Goal: Task Accomplishment & Management: Complete application form

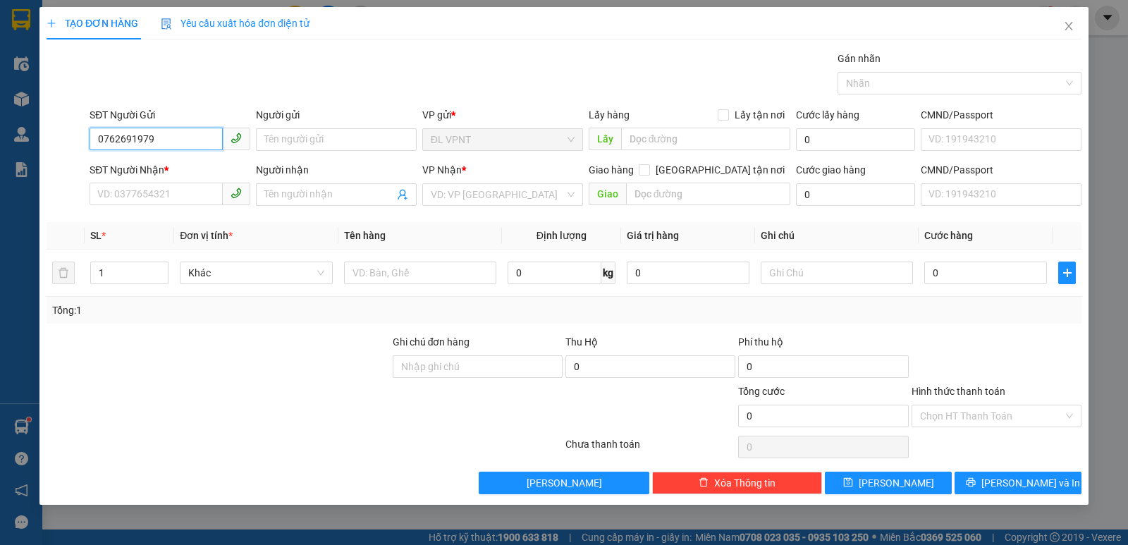
drag, startPoint x: 164, startPoint y: 141, endPoint x: 97, endPoint y: 145, distance: 67.1
click at [97, 145] on input "0762691979" at bounding box center [156, 139] width 133 height 23
type input "0762691979"
click at [275, 137] on input "Người gửi" at bounding box center [336, 139] width 161 height 23
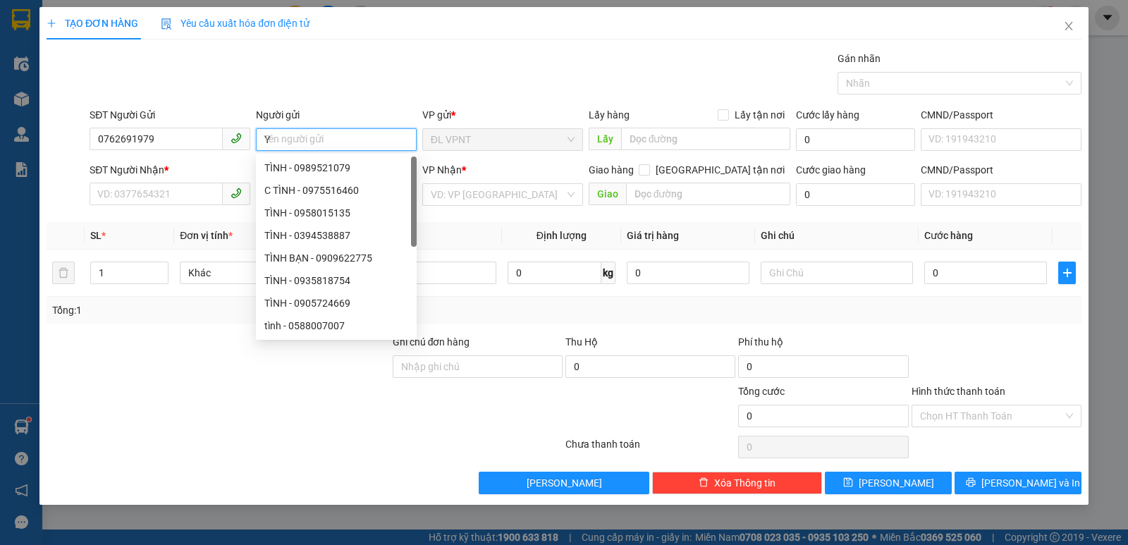
paste input "Ê"
paste input "ẾN"
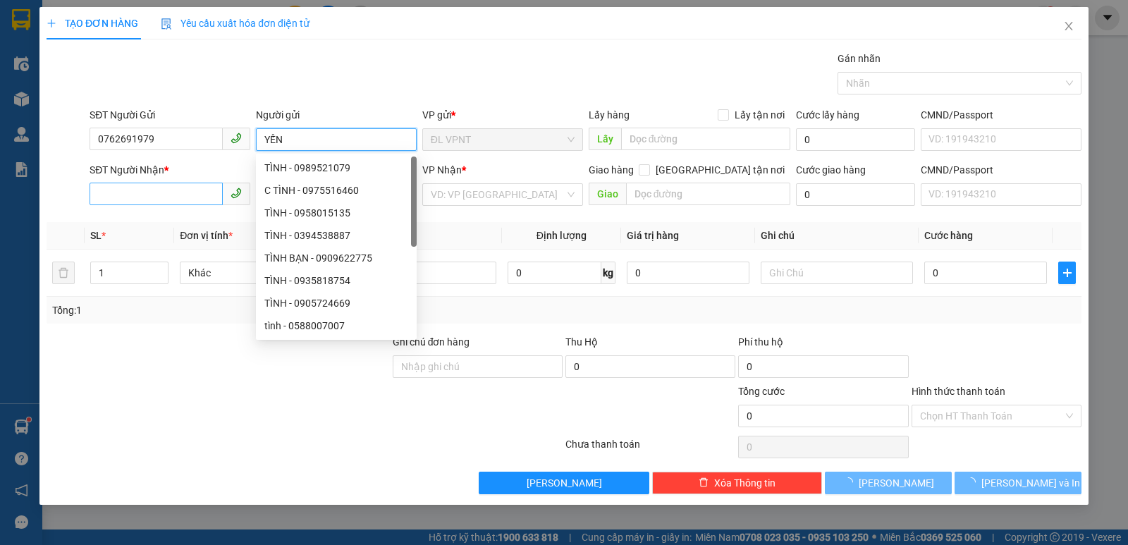
type input "YẾN"
click at [148, 193] on input "SĐT Người Nhận *" at bounding box center [156, 194] width 133 height 23
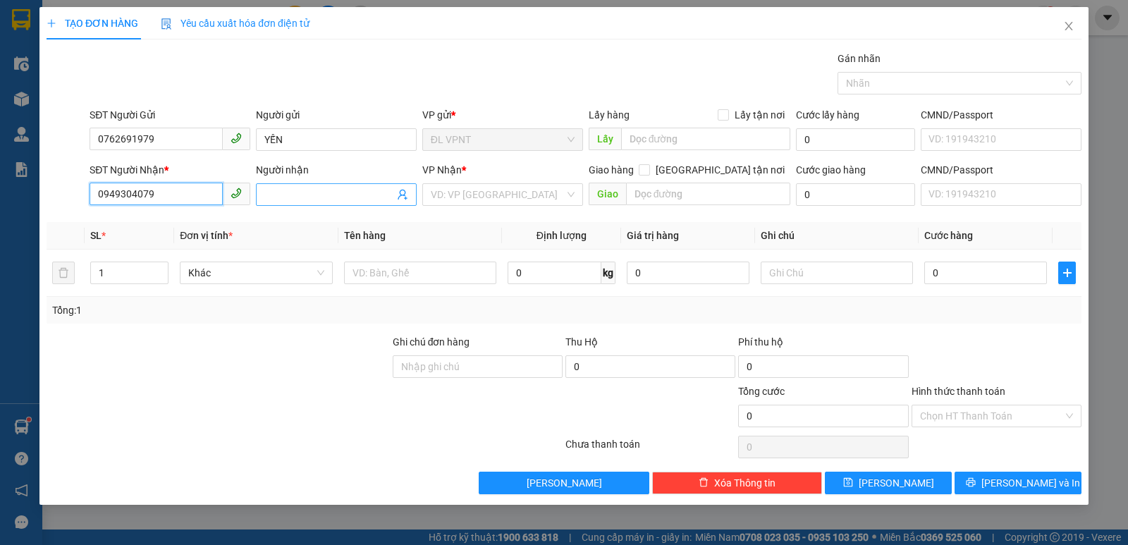
type input "0949304079"
drag, startPoint x: 282, startPoint y: 195, endPoint x: 229, endPoint y: 201, distance: 53.2
click at [280, 195] on input "Người nhận" at bounding box center [329, 195] width 130 height 16
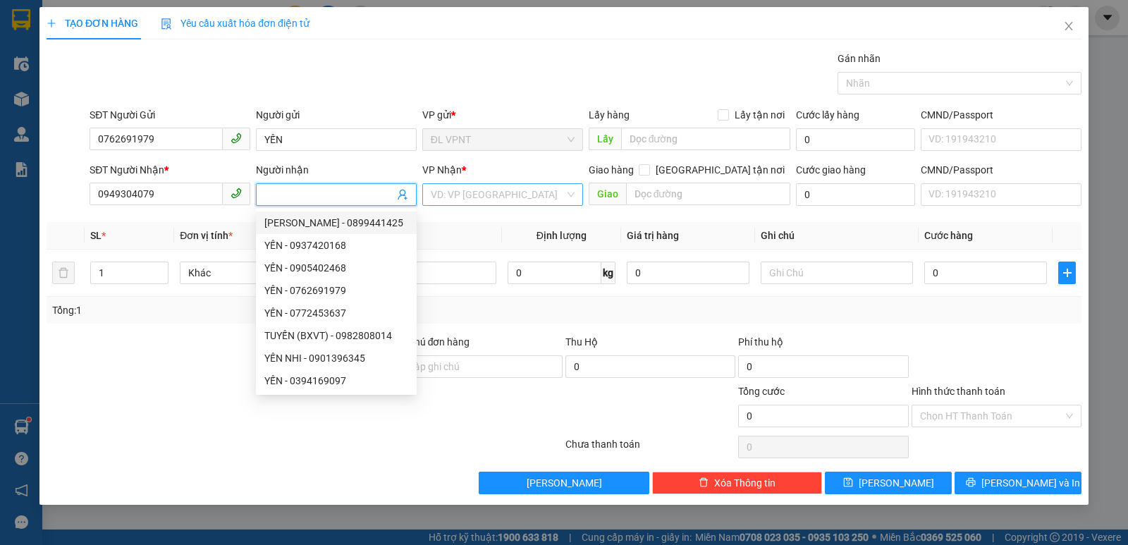
drag, startPoint x: 481, startPoint y: 197, endPoint x: 474, endPoint y: 199, distance: 7.4
click at [480, 197] on input "search" at bounding box center [498, 194] width 134 height 21
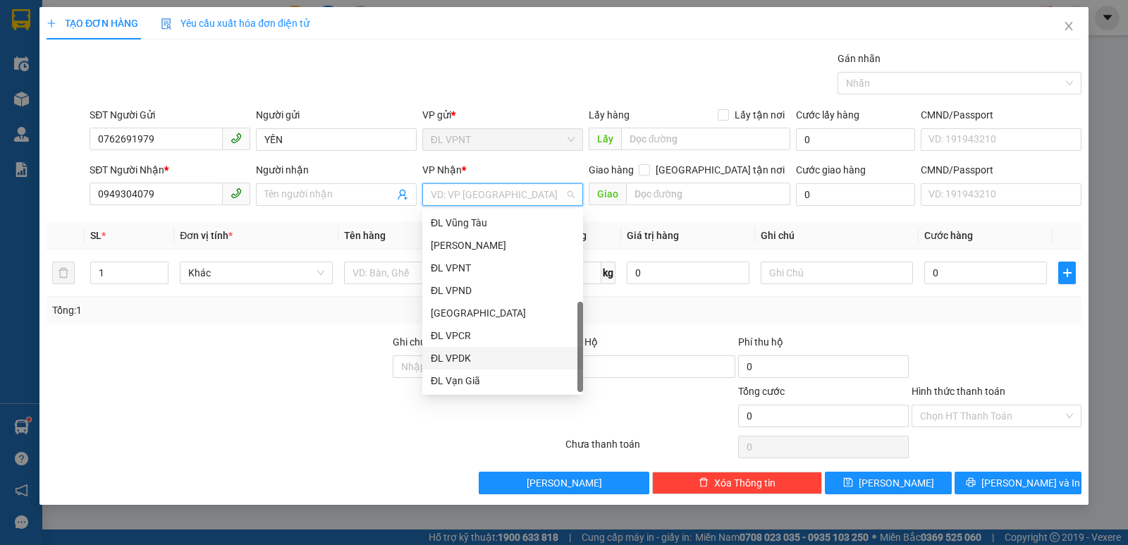
scroll to position [23, 0]
drag, startPoint x: 462, startPoint y: 377, endPoint x: 409, endPoint y: 319, distance: 78.8
click at [462, 377] on div "[GEOGRAPHIC_DATA]" at bounding box center [503, 381] width 144 height 16
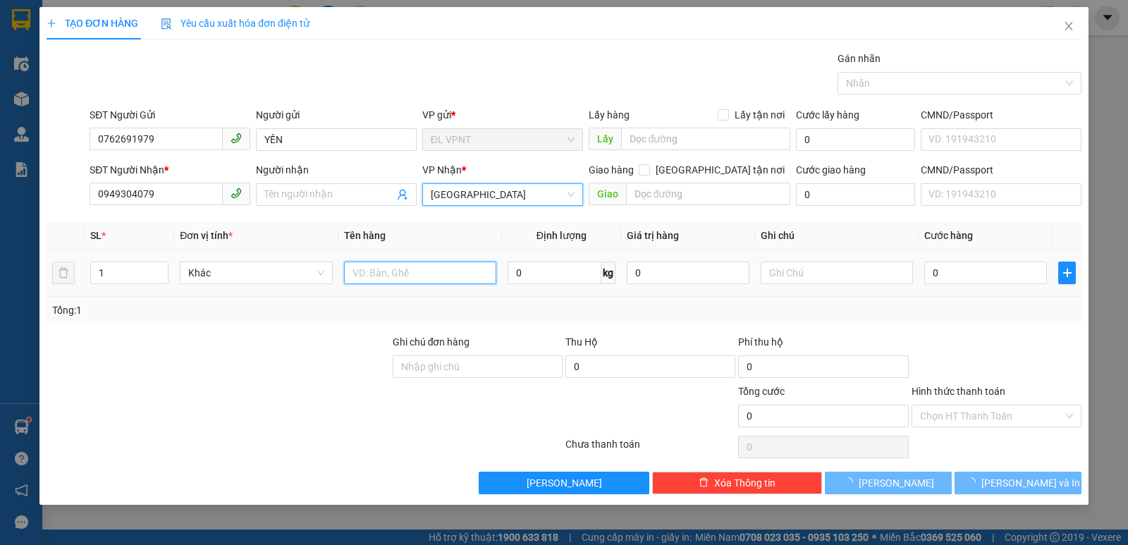
click at [389, 266] on input "text" at bounding box center [420, 272] width 152 height 23
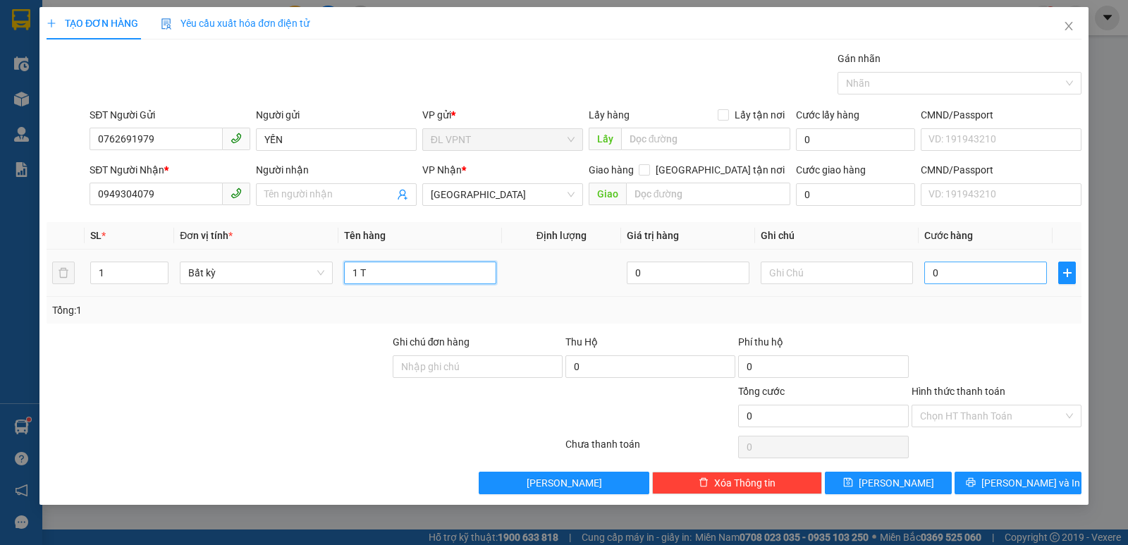
type input "1 T"
drag, startPoint x: 952, startPoint y: 276, endPoint x: 942, endPoint y: 270, distance: 12.3
click at [952, 275] on input "0" at bounding box center [985, 272] width 123 height 23
type input "1"
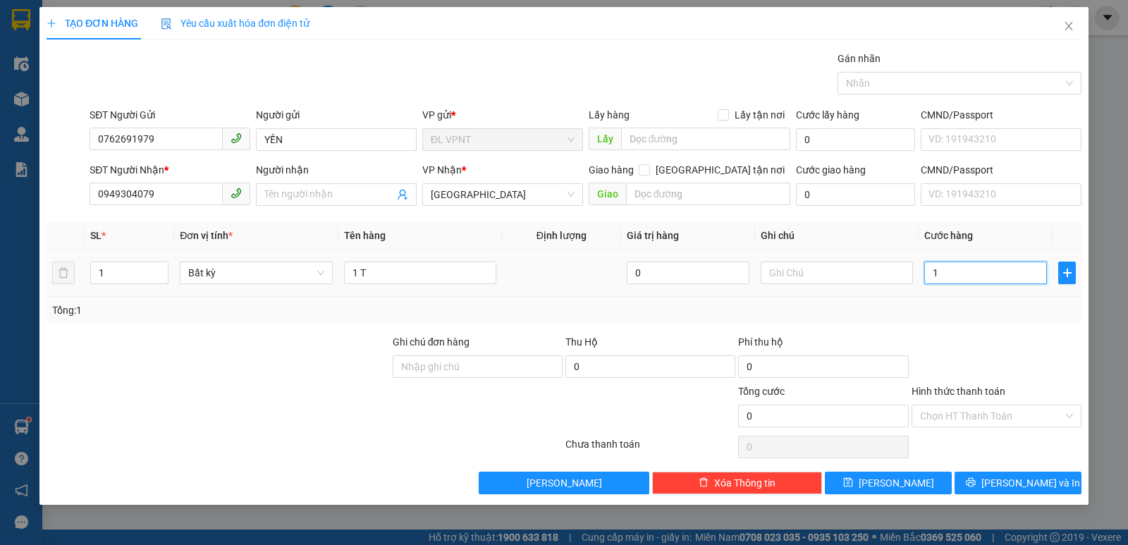
type input "1"
type input "10"
type input "100"
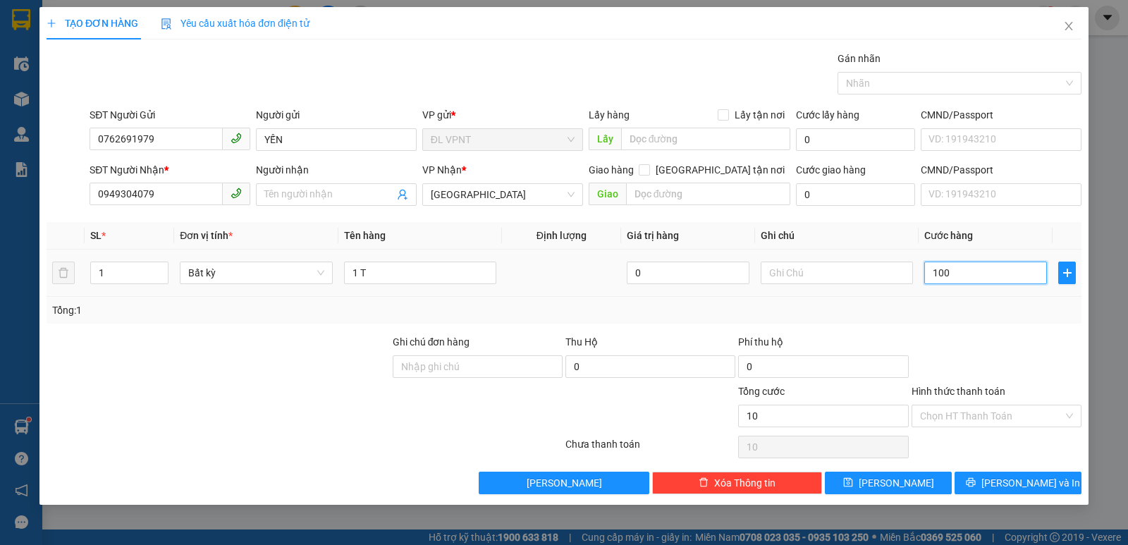
type input "100"
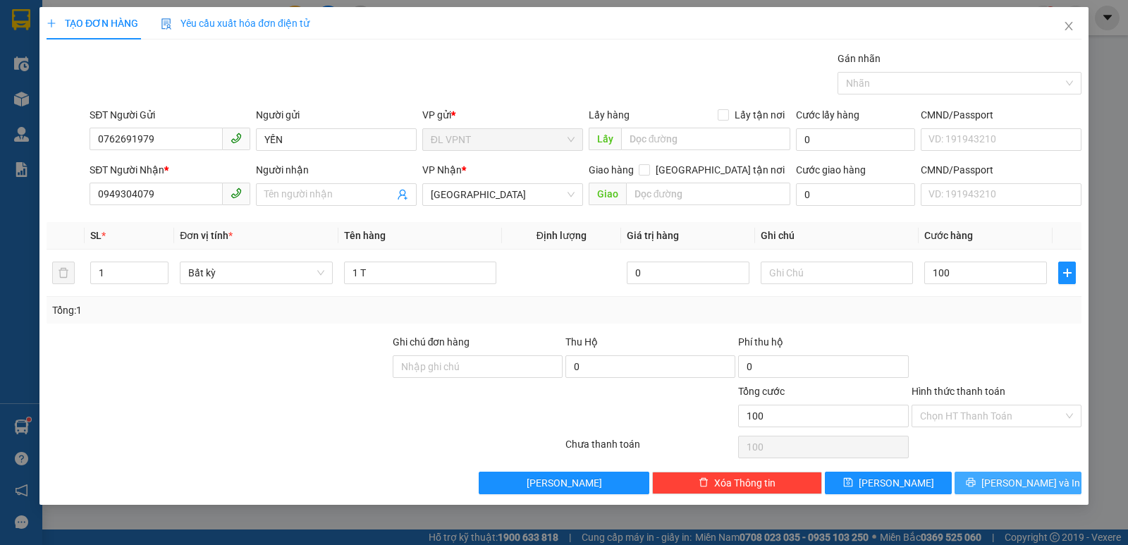
click at [1028, 482] on span "[PERSON_NAME] và In" at bounding box center [1030, 483] width 99 height 16
type input "100.000"
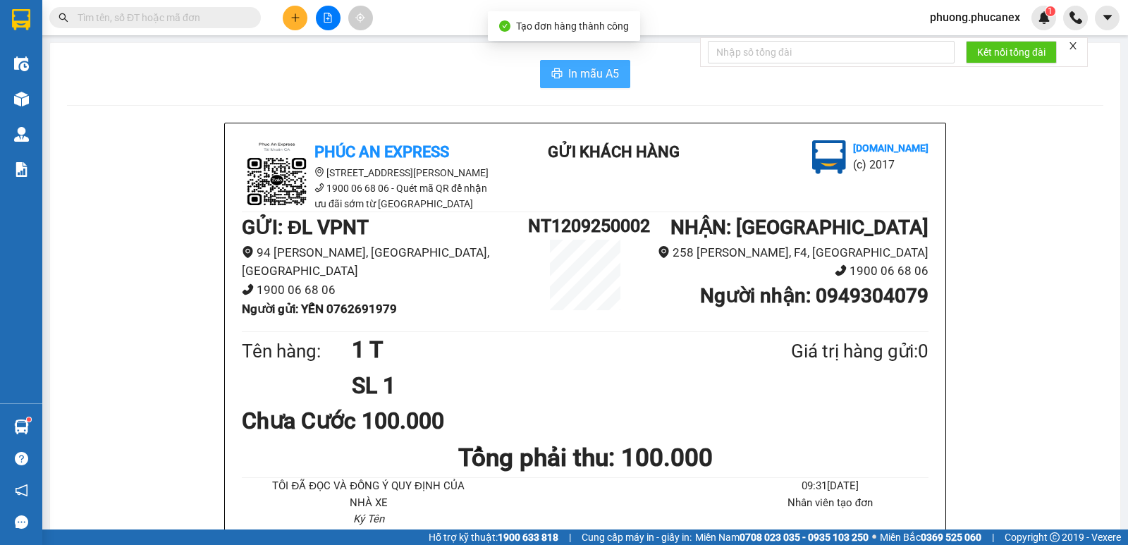
click at [585, 77] on span "In mẫu A5" at bounding box center [593, 74] width 51 height 18
click at [149, 69] on div "In mẫu A5" at bounding box center [585, 74] width 1036 height 28
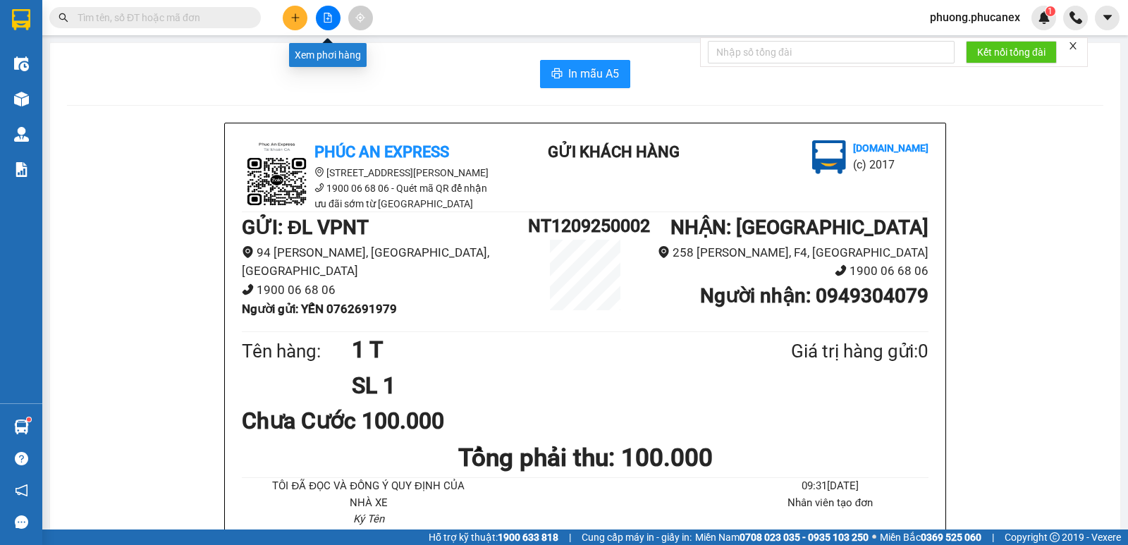
click at [302, 18] on button at bounding box center [295, 18] width 25 height 25
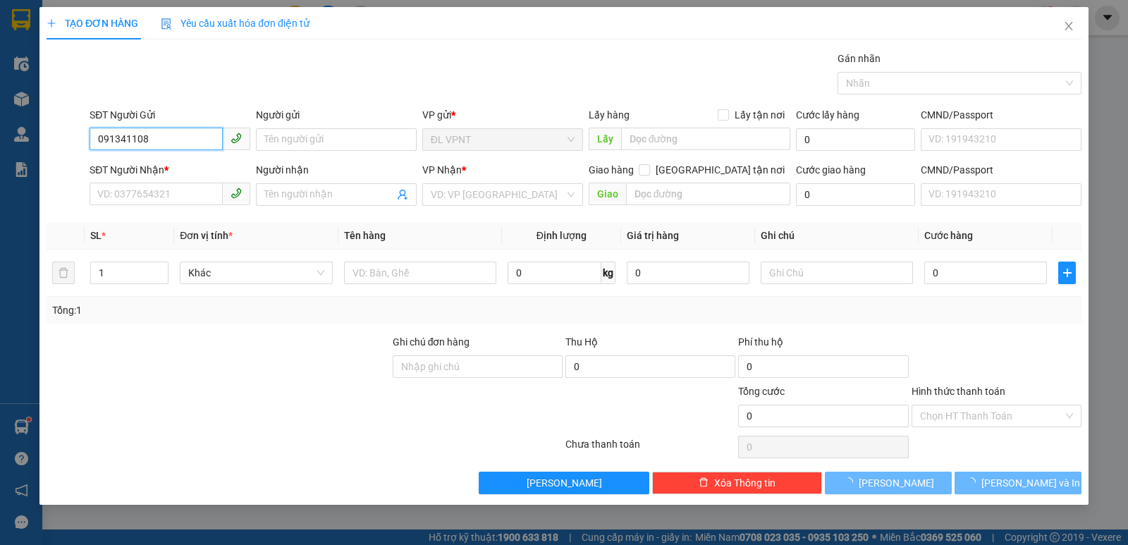
type input "0913411086"
click at [154, 171] on div "0913411086 - LONG" at bounding box center [170, 168] width 144 height 16
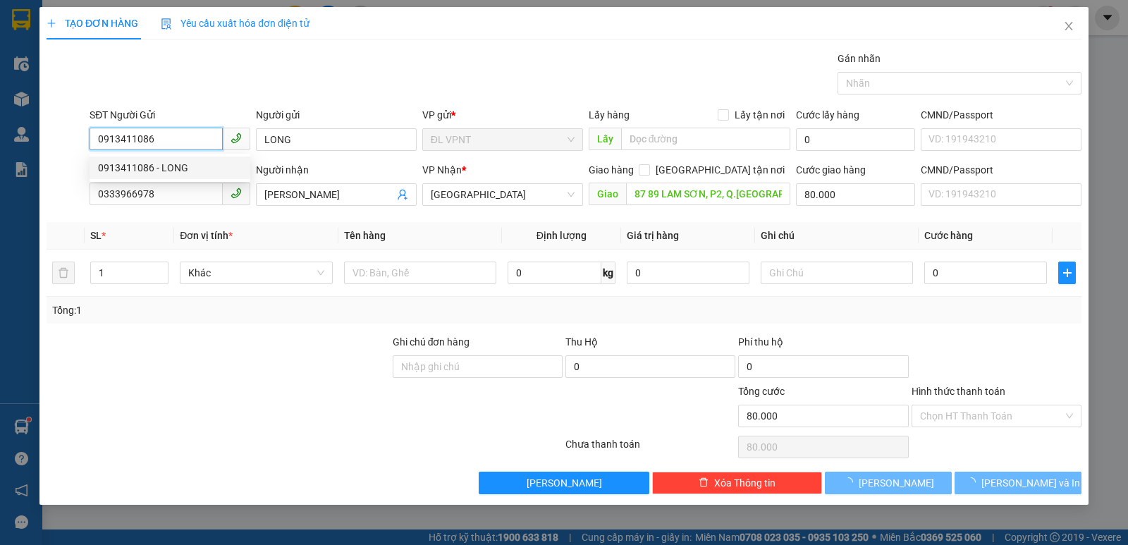
type input "LONG"
type input "0333966978"
type input "[PERSON_NAME]"
type input "87 89 LAM SƠN, P2, Q.[GEOGRAPHIC_DATA]"
type input "80.000"
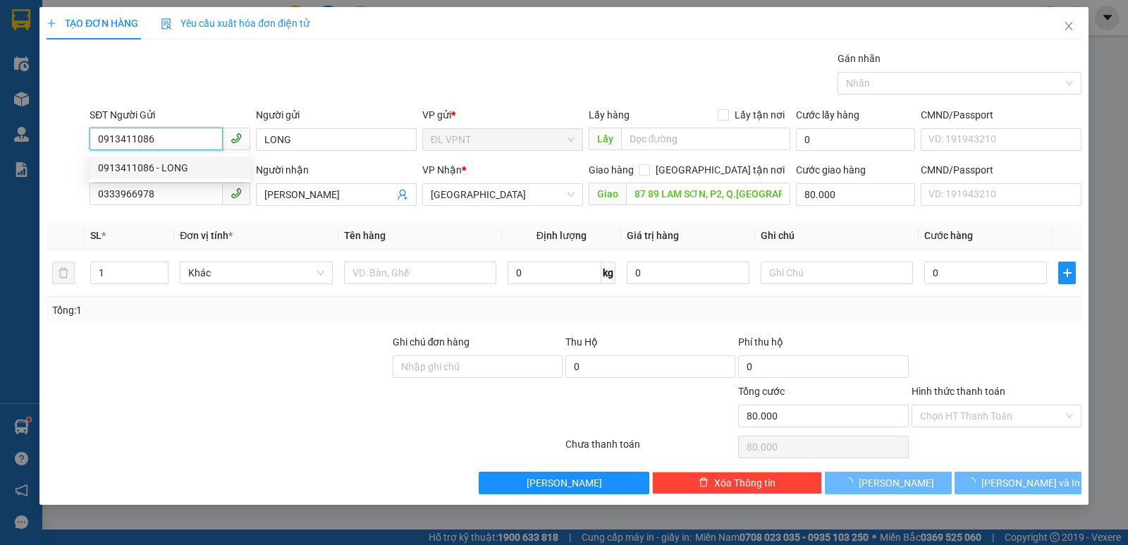
type input "80.000"
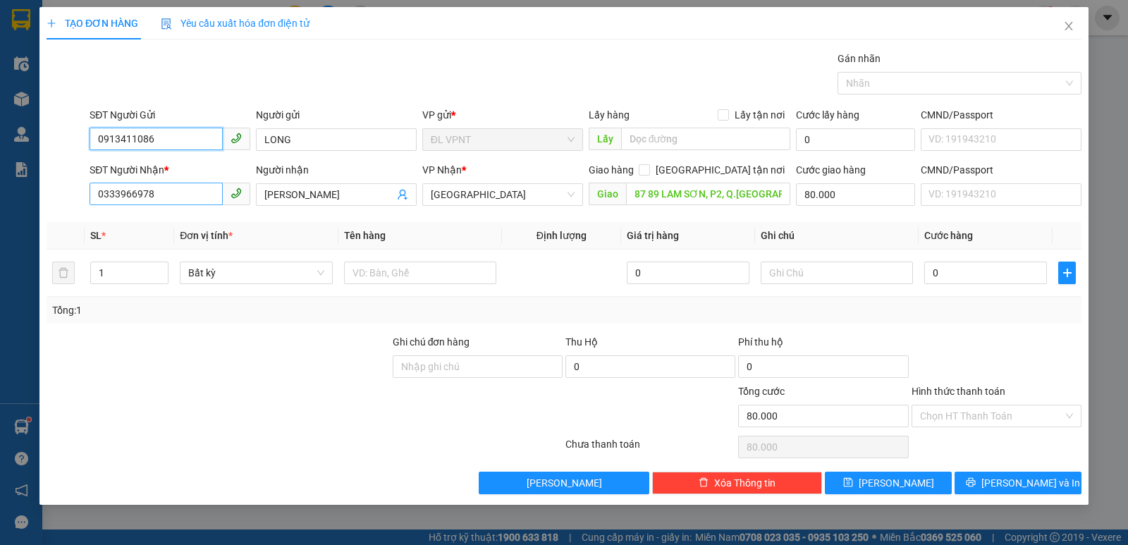
type input "0913411086"
drag, startPoint x: 171, startPoint y: 199, endPoint x: 68, endPoint y: 211, distance: 103.6
click at [75, 211] on div "SĐT Người Nhận * 0333966978 Người nhận QUỲNH CHI VP Nhận * ĐL Quận 1 Giao hàng …" at bounding box center [563, 186] width 1037 height 49
drag, startPoint x: 162, startPoint y: 142, endPoint x: 91, endPoint y: 141, distance: 71.2
click at [91, 141] on input "0913411086" at bounding box center [156, 139] width 133 height 23
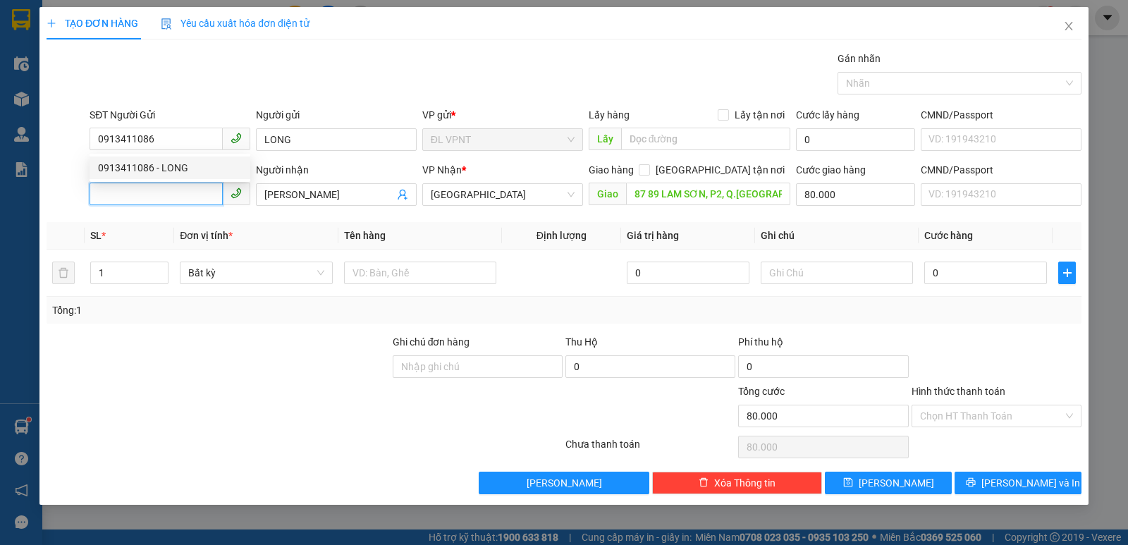
click at [124, 192] on input "SĐT Người Nhận *" at bounding box center [156, 194] width 133 height 23
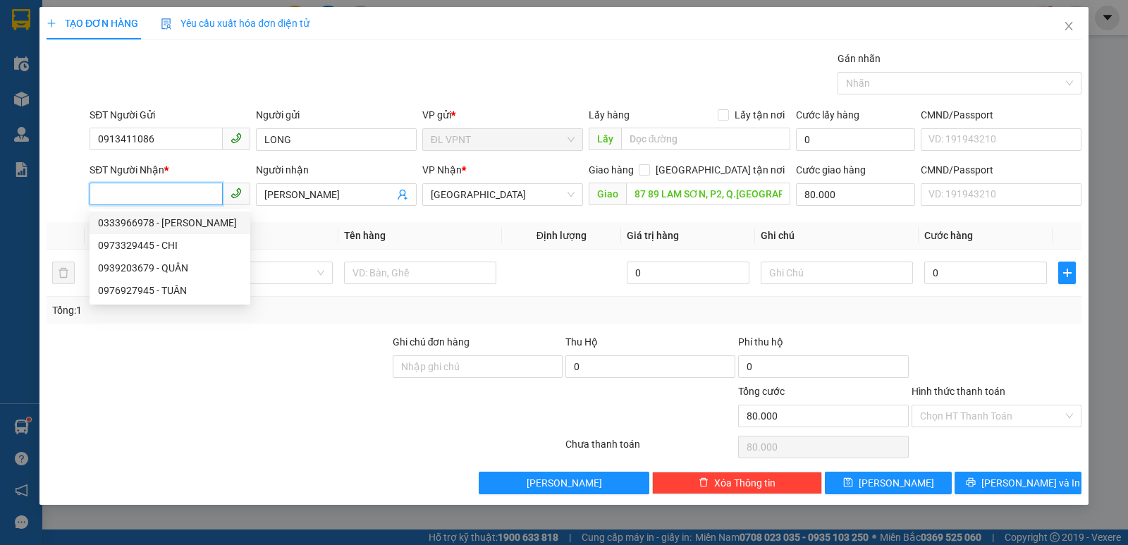
paste input "0913411086"
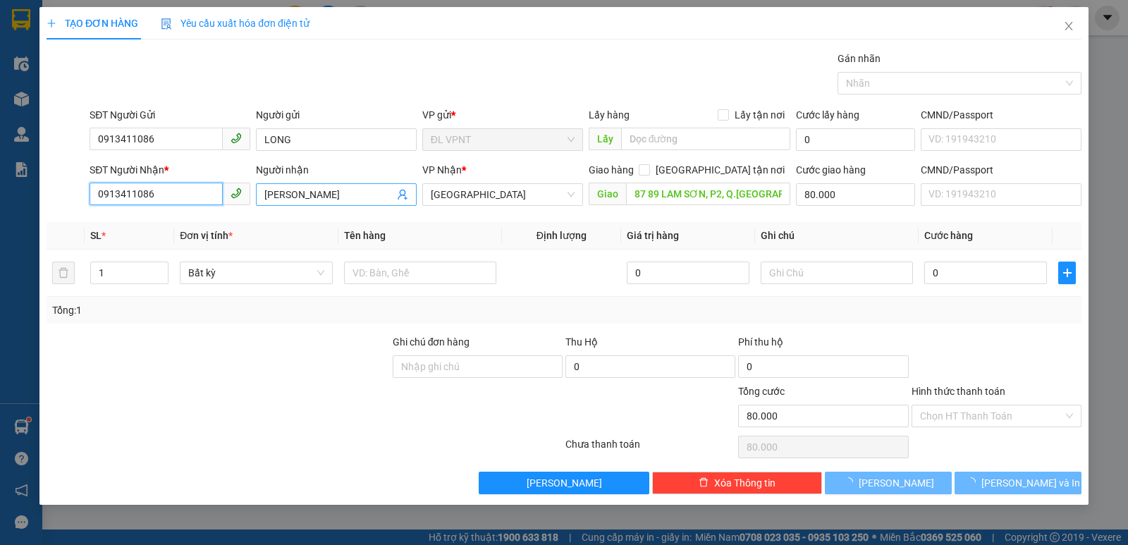
type input "0913411086"
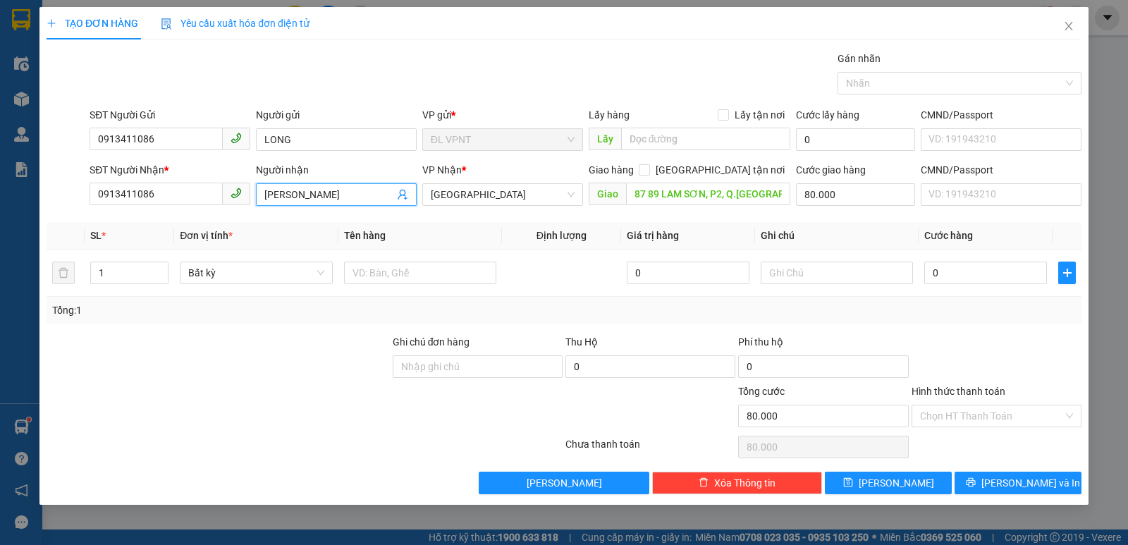
drag, startPoint x: 279, startPoint y: 199, endPoint x: 259, endPoint y: 199, distance: 20.4
click at [259, 199] on span "[PERSON_NAME]" at bounding box center [336, 194] width 161 height 23
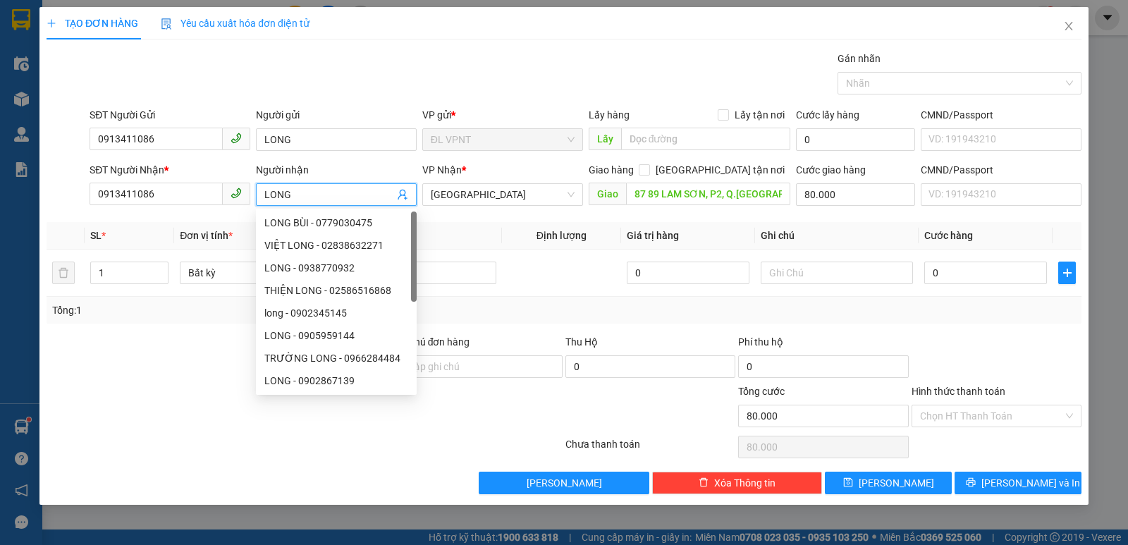
type input "LONG"
click at [496, 238] on th "Tên hàng" at bounding box center [419, 235] width 163 height 27
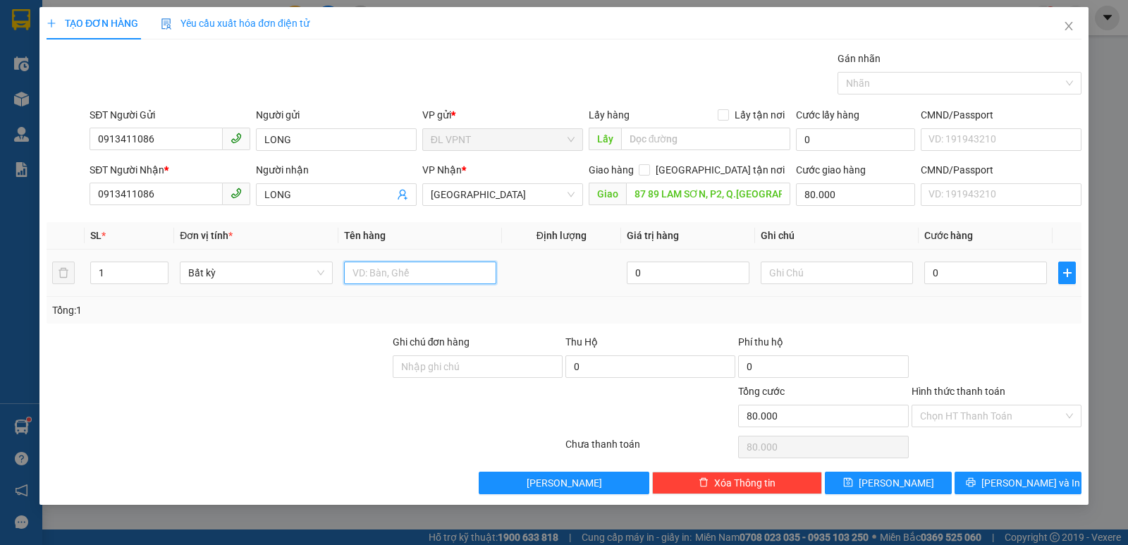
click at [457, 276] on input "text" at bounding box center [420, 272] width 152 height 23
paste input "É"
paste input "ES"
type input "1 XE VESPA(79NA-05943)"
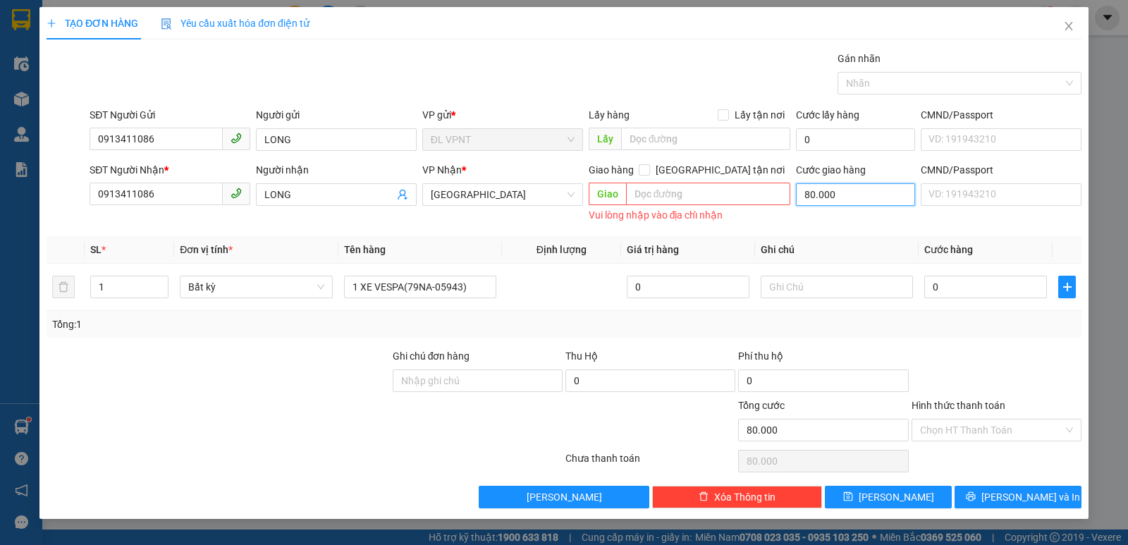
click at [845, 202] on input "80.000" at bounding box center [855, 194] width 119 height 23
type input "0"
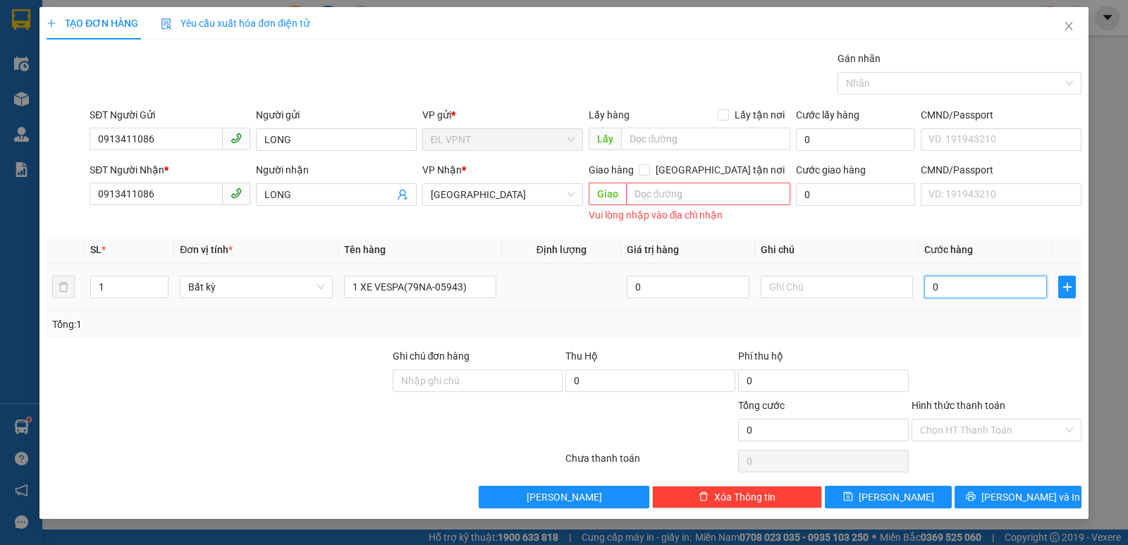
click at [957, 288] on input "0" at bounding box center [985, 287] width 123 height 23
type input "4"
type input "40"
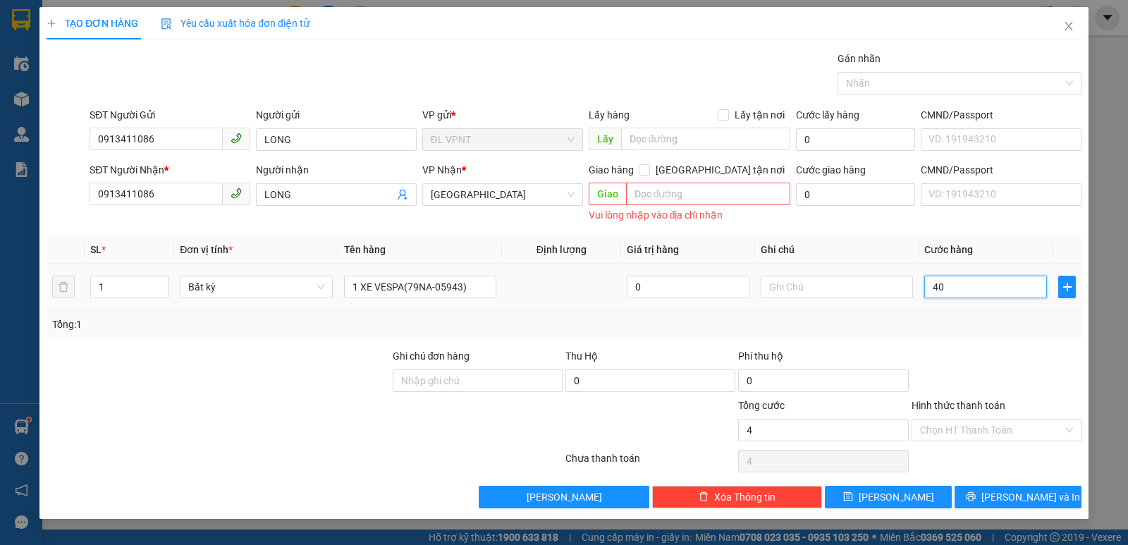
type input "40"
type input "400"
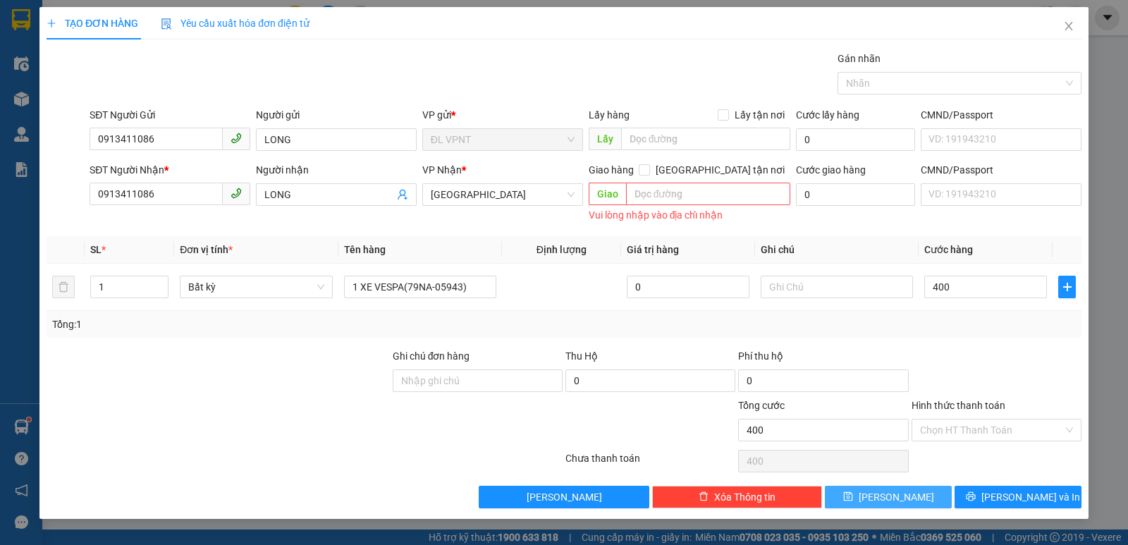
click at [912, 498] on button "[PERSON_NAME]" at bounding box center [888, 497] width 127 height 23
type input "400.000"
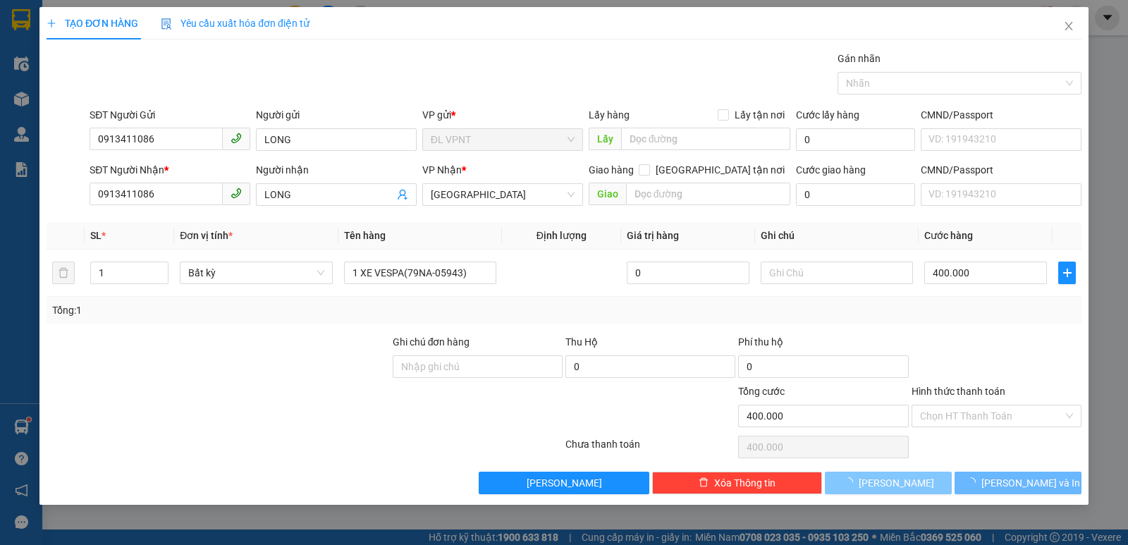
type input "0"
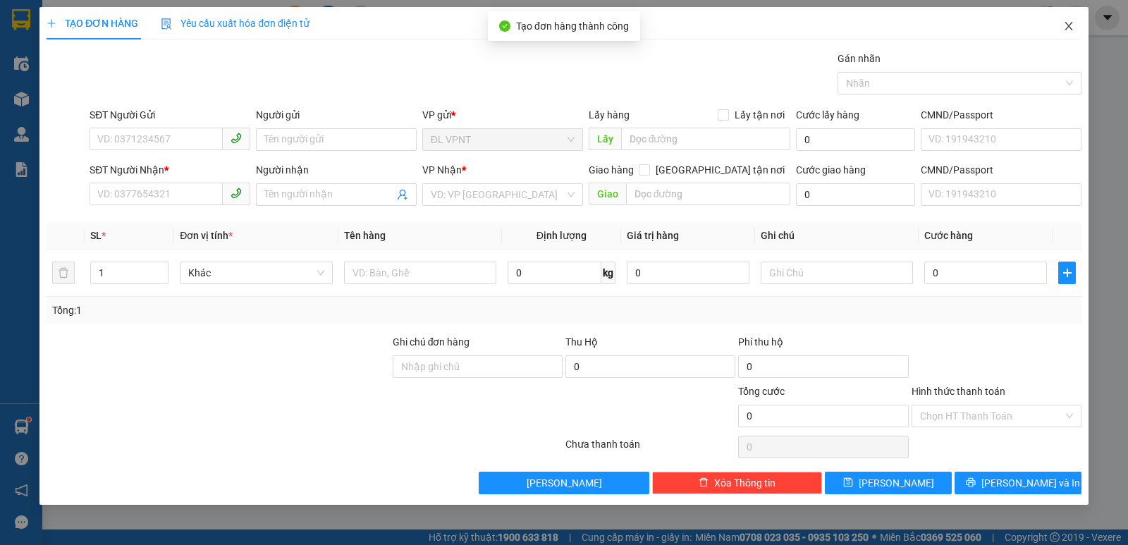
click at [1070, 25] on icon "close" at bounding box center [1068, 25] width 11 height 11
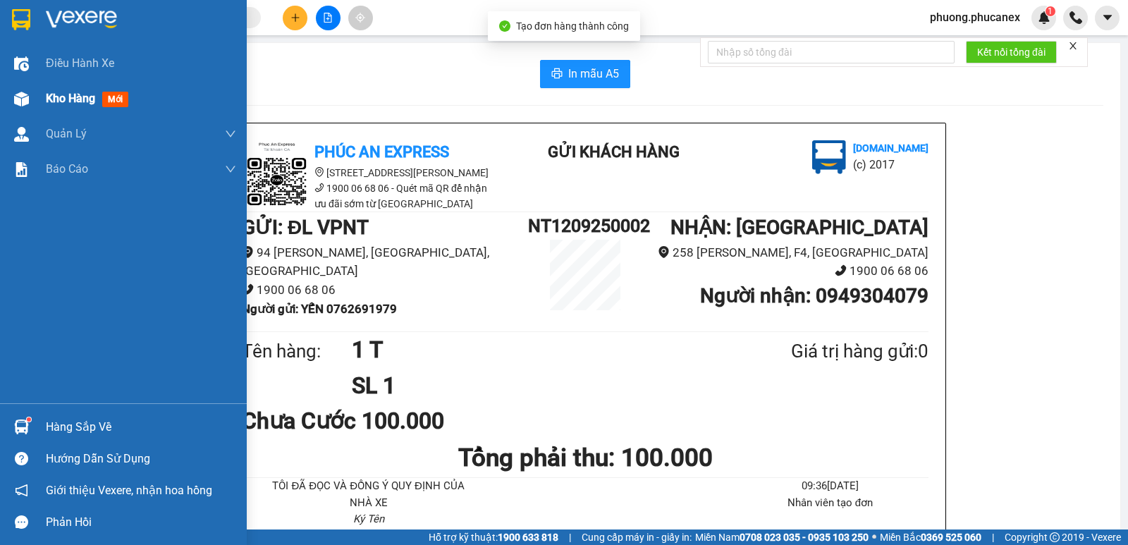
click at [68, 96] on span "Kho hàng" at bounding box center [70, 98] width 49 height 13
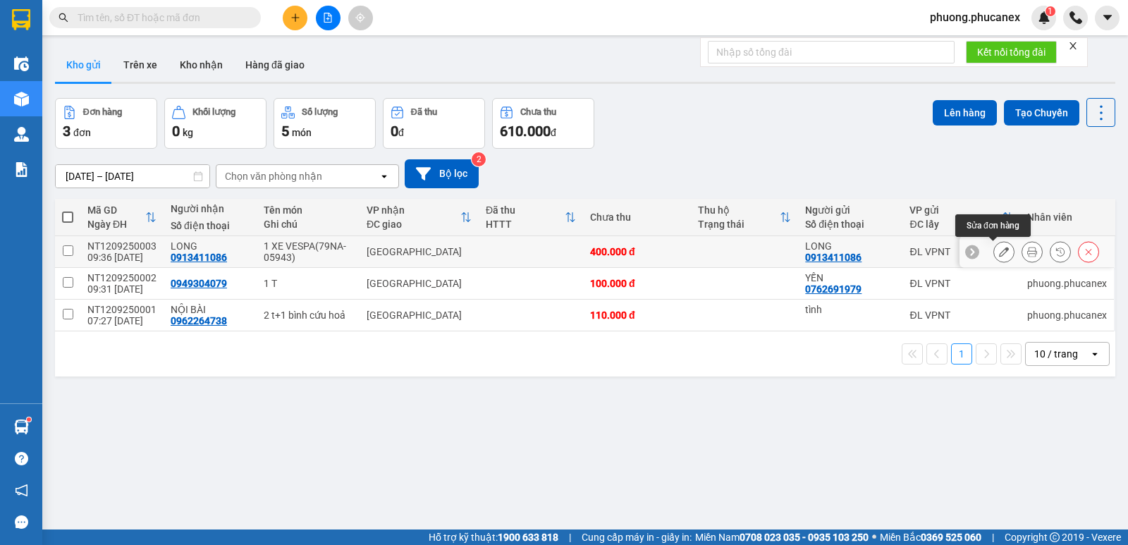
click at [999, 253] on icon at bounding box center [1004, 252] width 10 height 10
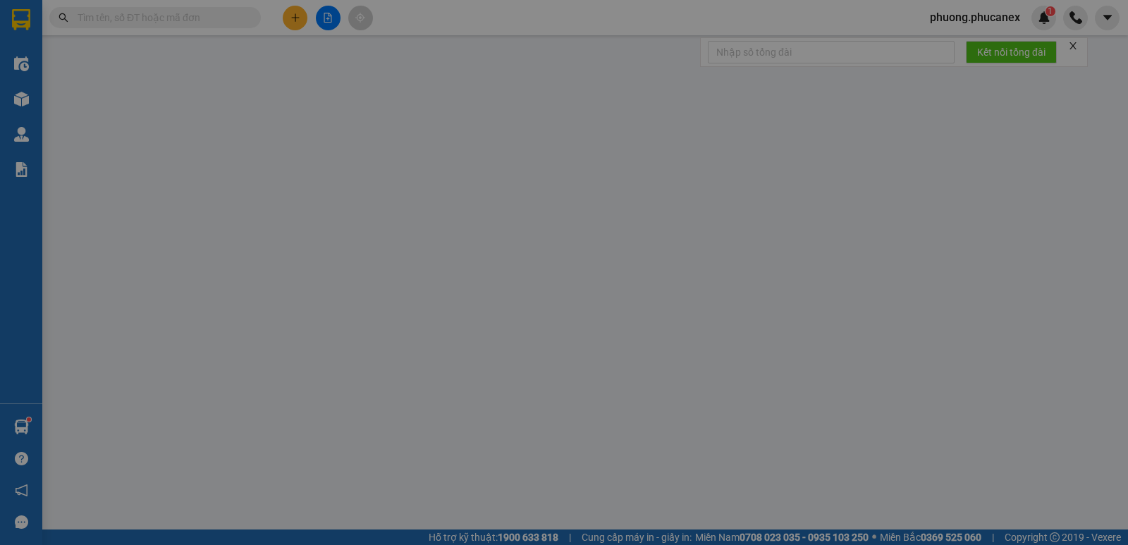
click at [784, 277] on div "SỬA ĐƠN HÀNG Lịch sử Ảnh kiện hàng Yêu cầu xuất hóa đơn điện tử Total Paid Fee …" at bounding box center [564, 272] width 1128 height 545
type input "0913411086"
type input "LONG"
type input "0913411086"
type input "LONG"
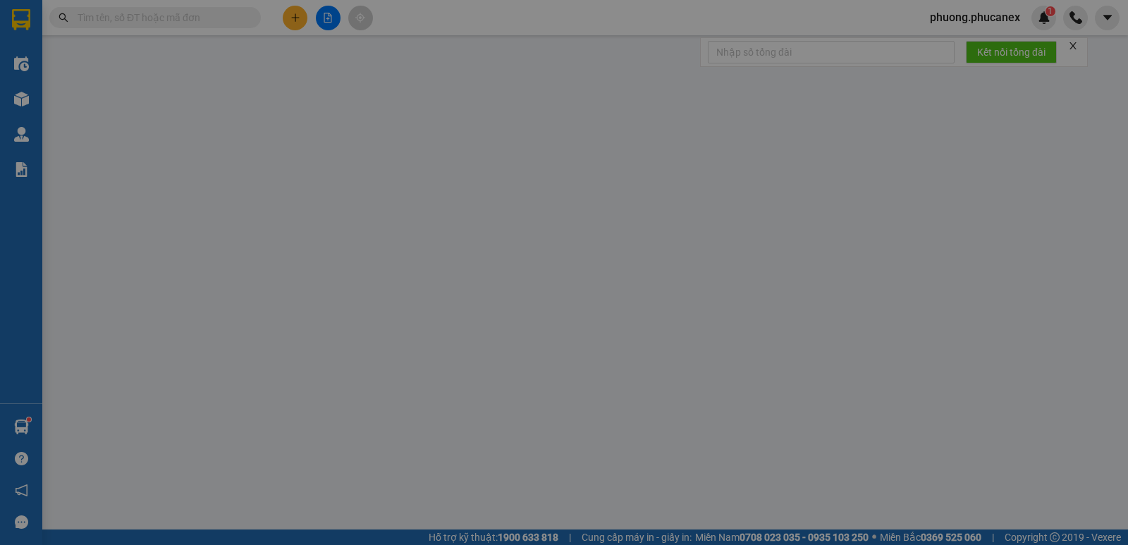
type input "400.000"
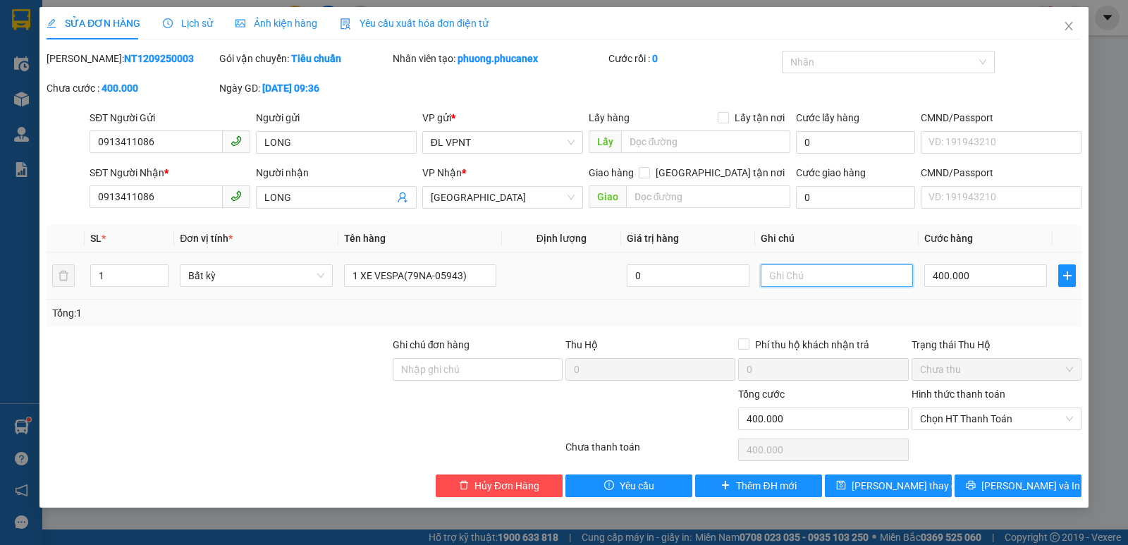
click at [789, 279] on input "text" at bounding box center [836, 275] width 152 height 23
paste input "Ó"
paste input "Á"
click at [975, 419] on span "Chọn HT Thanh Toán" at bounding box center [996, 418] width 153 height 21
type input "CÓ KHOÁ"
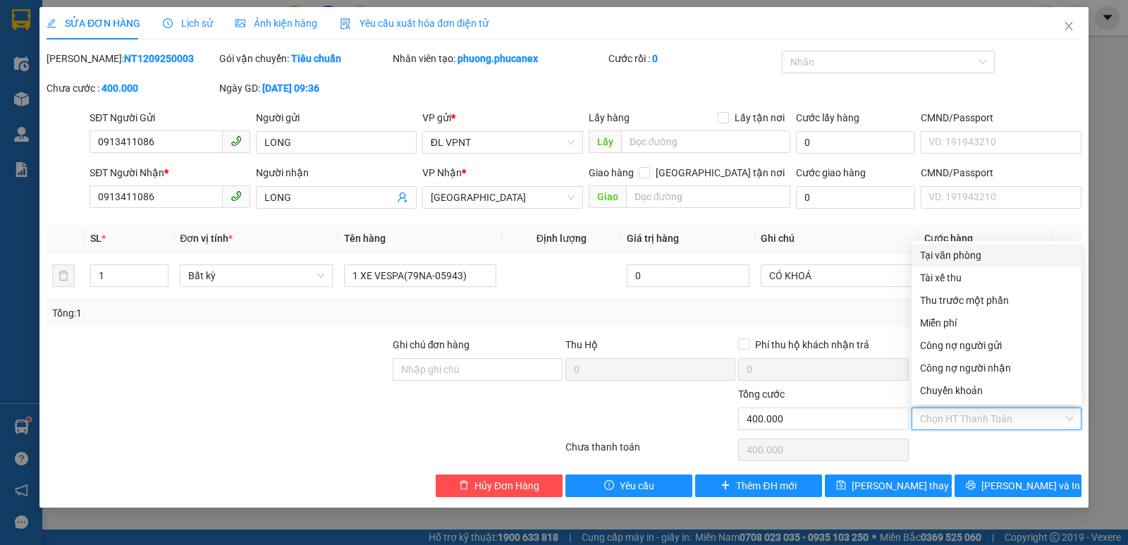
click at [956, 252] on div "Tại văn phòng" at bounding box center [996, 255] width 153 height 16
type input "0"
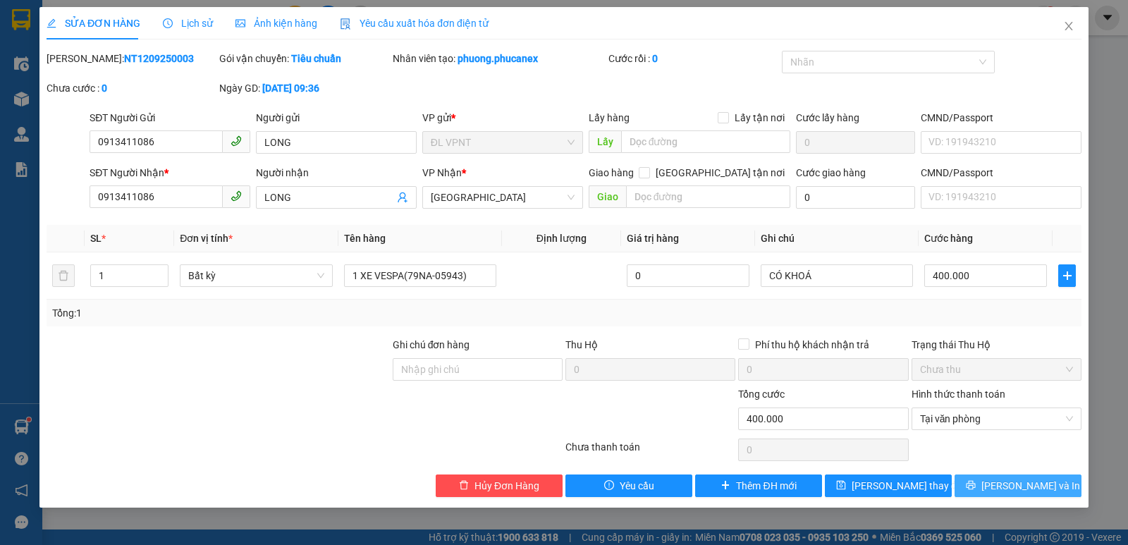
click at [1002, 485] on button "[PERSON_NAME] và In" at bounding box center [1017, 485] width 127 height 23
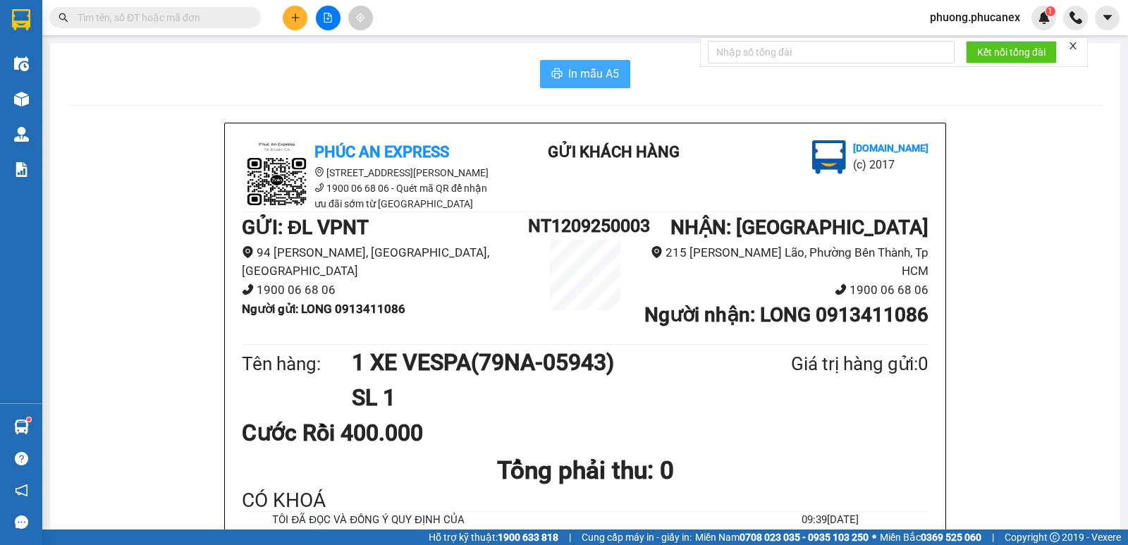
click at [574, 68] on span "In mẫu A5" at bounding box center [593, 74] width 51 height 18
drag, startPoint x: 416, startPoint y: 310, endPoint x: 338, endPoint y: 311, distance: 78.9
click at [338, 311] on li "Người gửi : LONG 0913411086" at bounding box center [385, 309] width 286 height 19
copy b "0913411086"
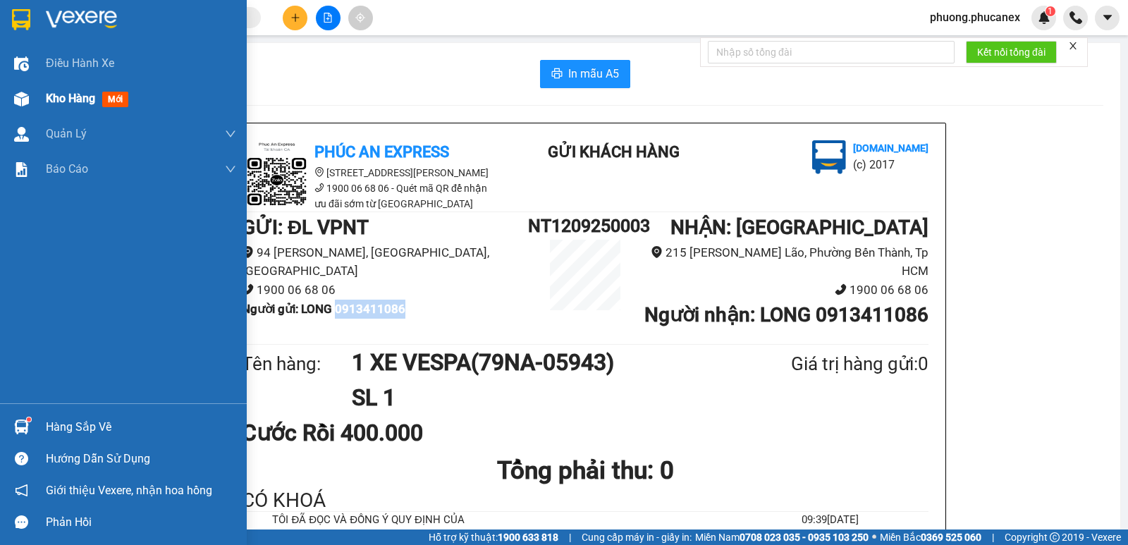
click at [85, 97] on span "Kho hàng" at bounding box center [70, 98] width 49 height 13
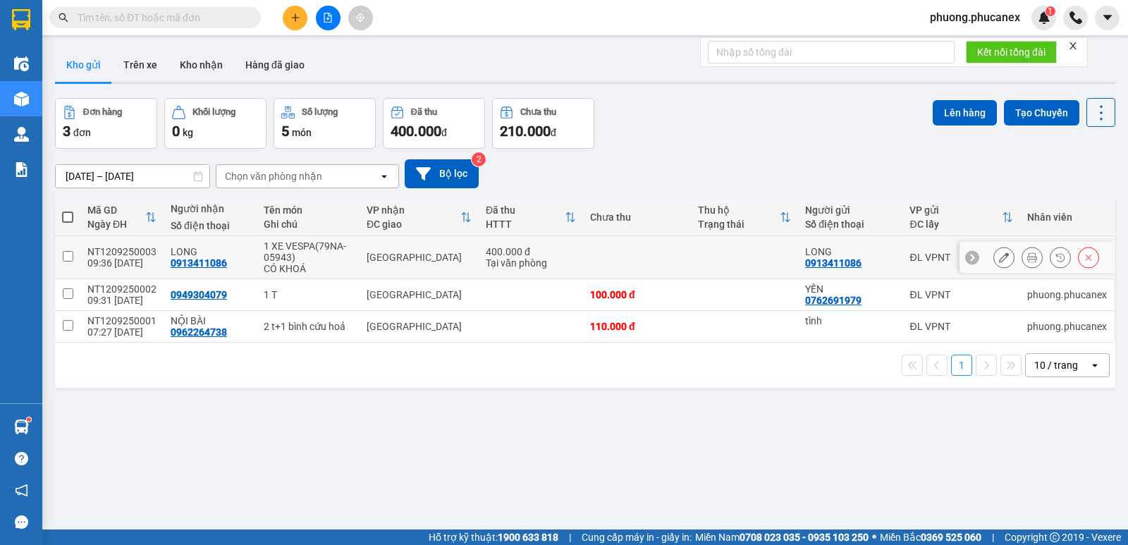
click at [999, 258] on icon at bounding box center [1004, 257] width 10 height 10
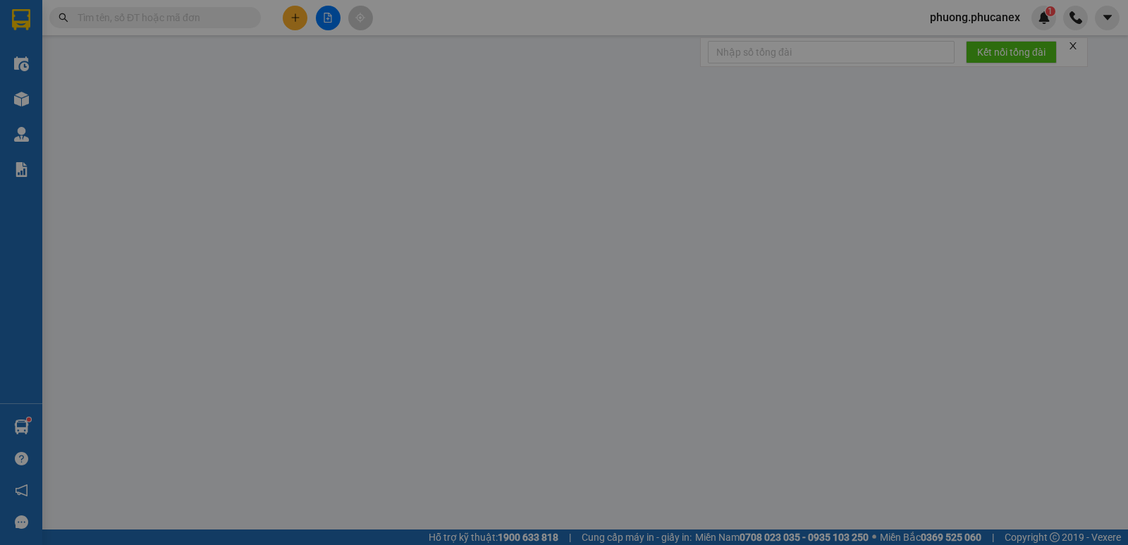
type input "0913411086"
type input "LONG"
type input "0913411086"
type input "LONG"
type input "400.000"
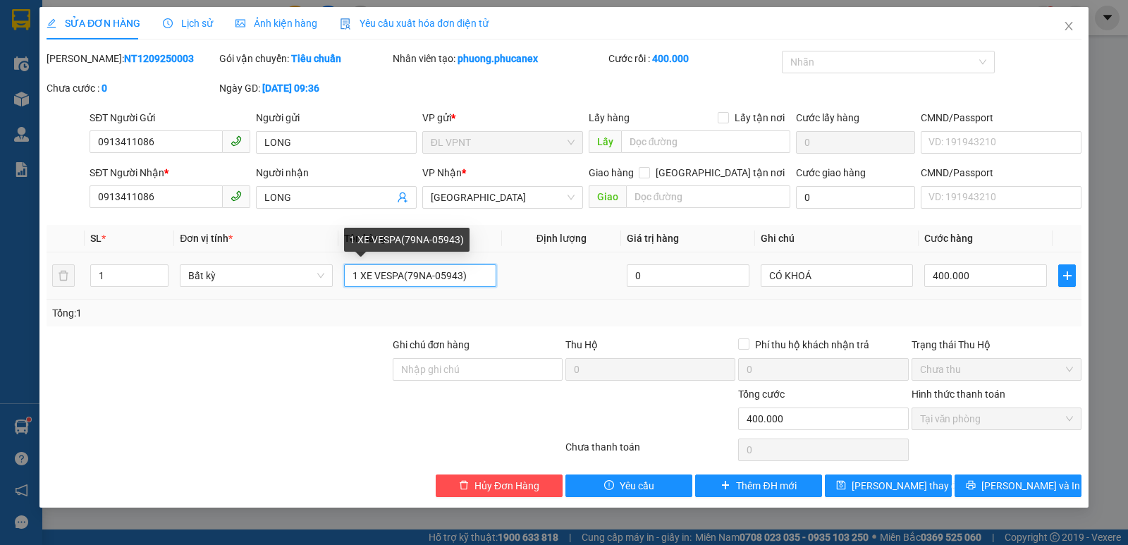
drag, startPoint x: 400, startPoint y: 278, endPoint x: 376, endPoint y: 279, distance: 24.0
click at [376, 279] on input "1 XE VESPA(79NA-05943)" at bounding box center [420, 275] width 152 height 23
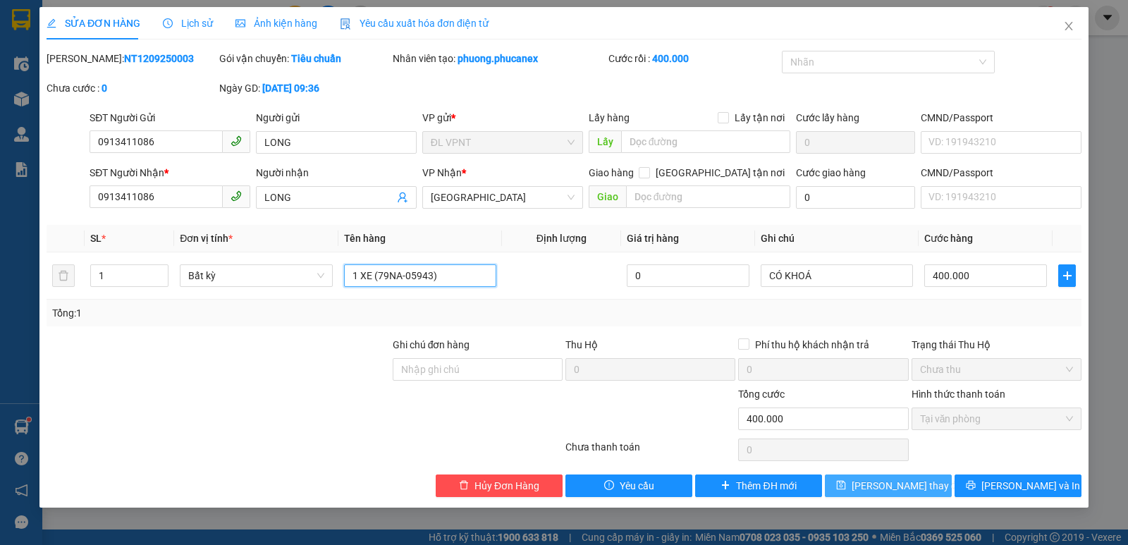
type input "1 XE (79NA-05943)"
click at [889, 488] on span "[PERSON_NAME] thay đổi" at bounding box center [907, 486] width 113 height 16
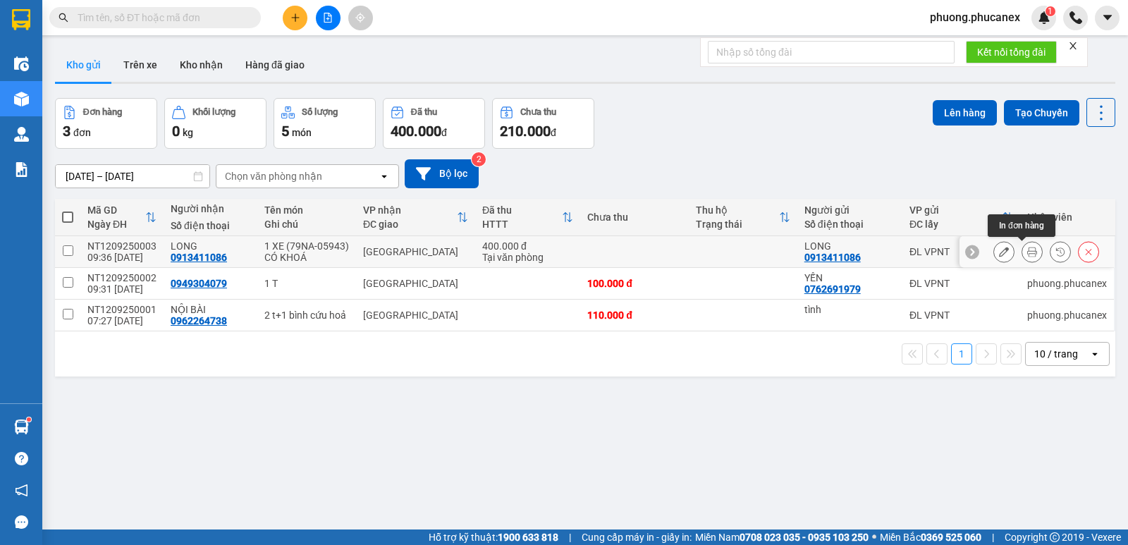
click at [1027, 252] on icon at bounding box center [1032, 252] width 10 height 10
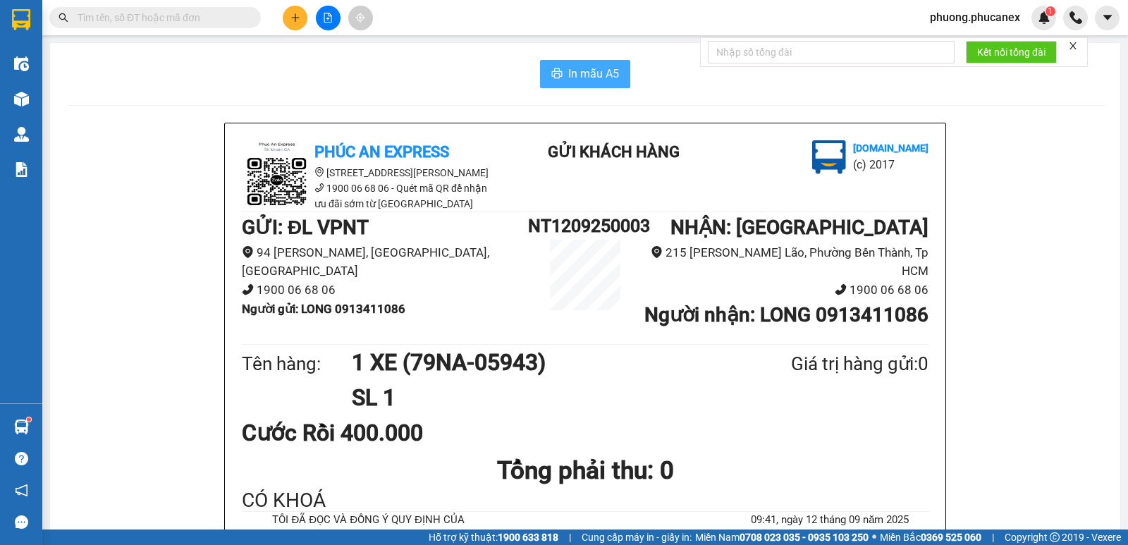
click at [575, 74] on span "In mẫu A5" at bounding box center [593, 74] width 51 height 18
click at [293, 20] on icon "plus" at bounding box center [295, 18] width 10 height 10
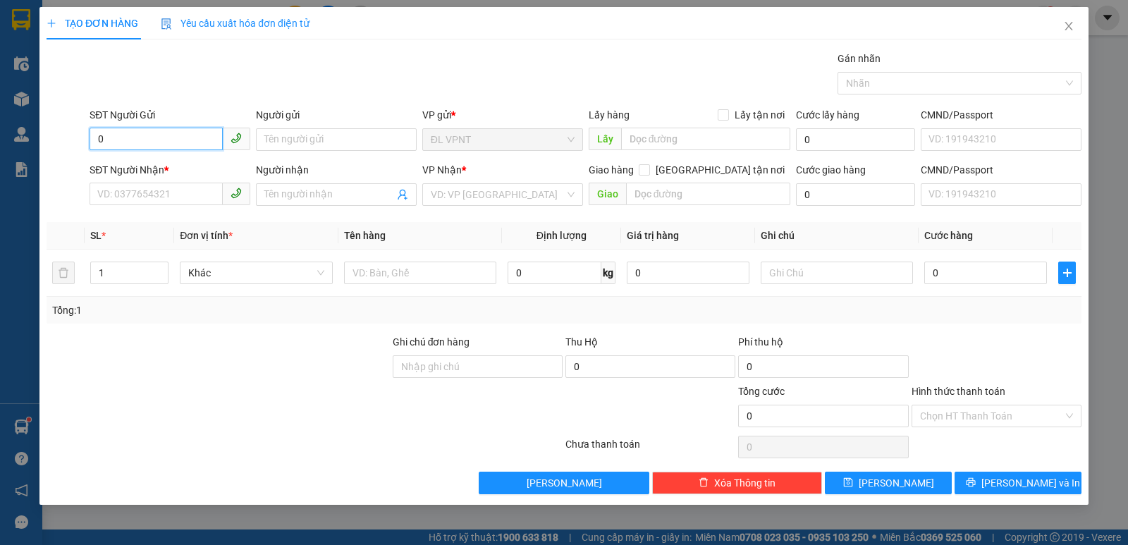
click at [118, 140] on input "0" at bounding box center [156, 139] width 133 height 23
click at [118, 174] on div "0356977768 - LIÊN" at bounding box center [170, 168] width 144 height 16
type input "0356977768"
type input "LIÊN"
type input "0937121499"
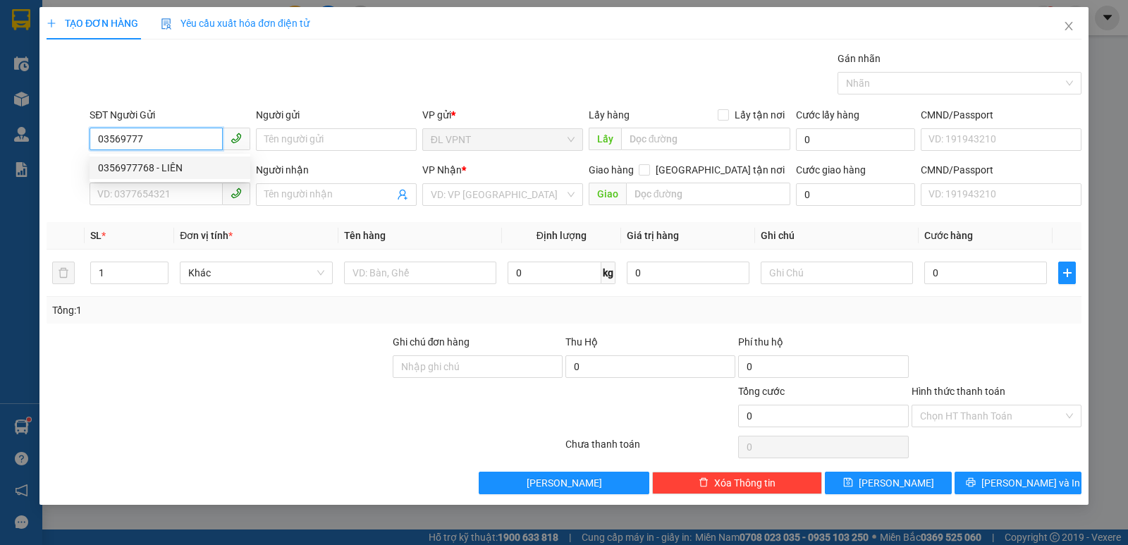
type input "PHƯỚC"
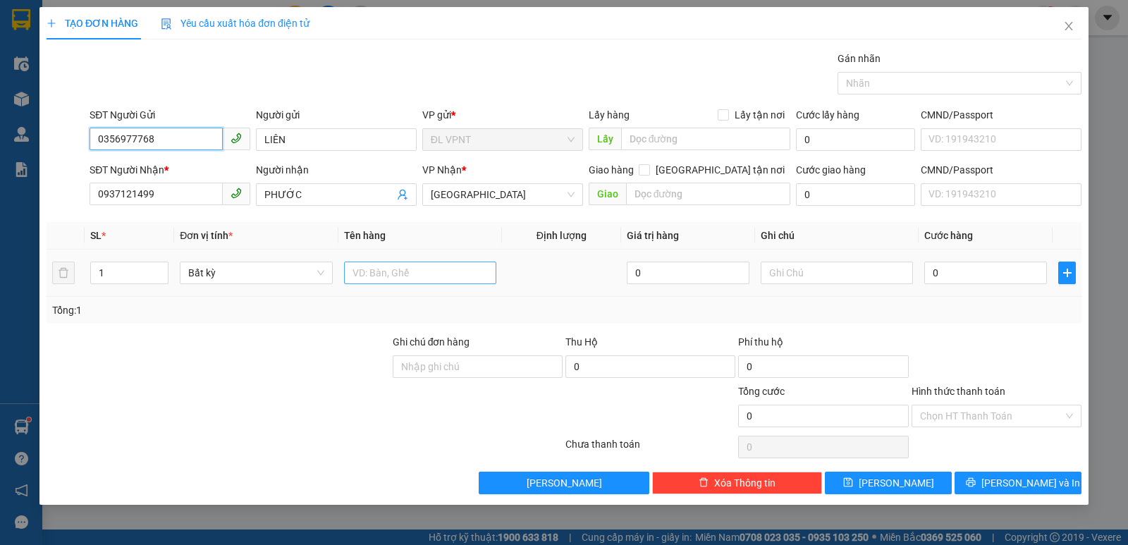
type input "0356977768"
click at [369, 273] on input "text" at bounding box center [420, 272] width 152 height 23
type input "1"
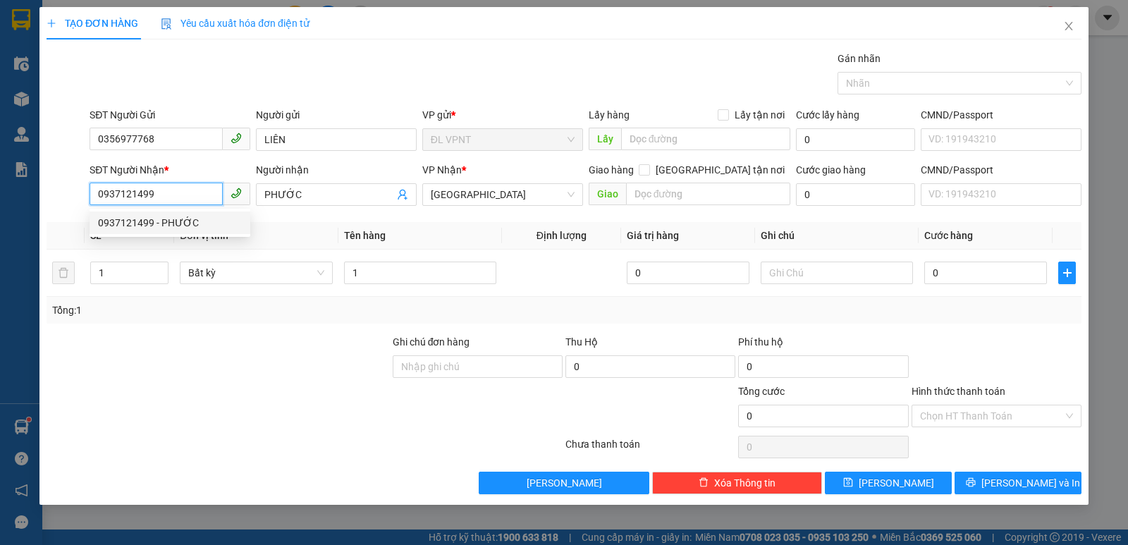
drag, startPoint x: 190, startPoint y: 192, endPoint x: 63, endPoint y: 208, distance: 127.2
click at [63, 208] on div "SĐT Người Nhận * 0937121499 Người nhận PHƯỚC VP Nhận * [GEOGRAPHIC_DATA] tận nơ…" at bounding box center [563, 186] width 1037 height 49
type input "0966198972"
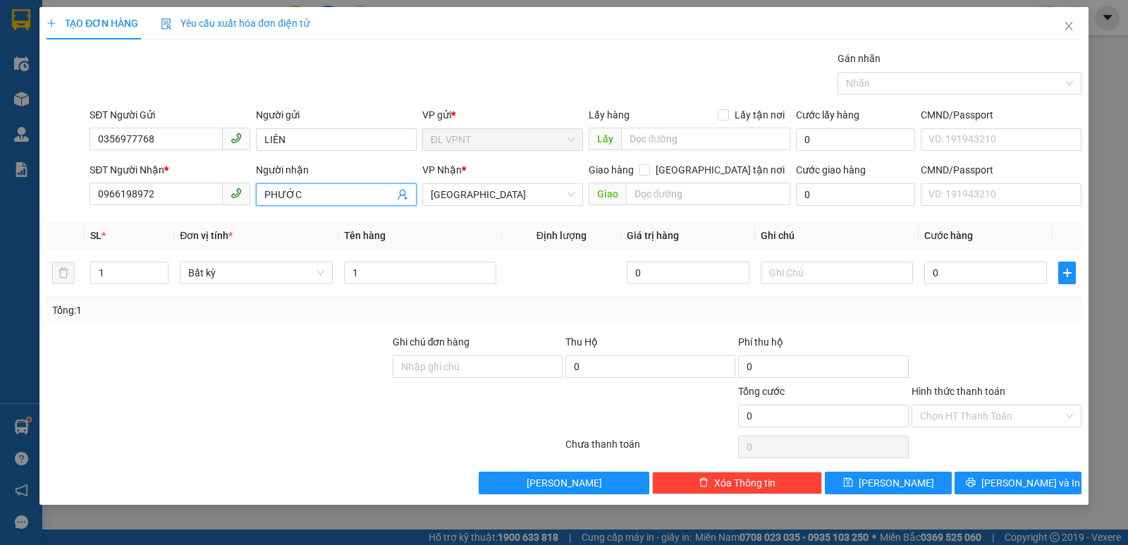
drag, startPoint x: 308, startPoint y: 197, endPoint x: 245, endPoint y: 196, distance: 62.7
click at [245, 196] on div "SĐT Người Nhận * 0966198972 Người nhận PHƯỚC VP Nhận * [GEOGRAPHIC_DATA] tận nơ…" at bounding box center [585, 186] width 997 height 49
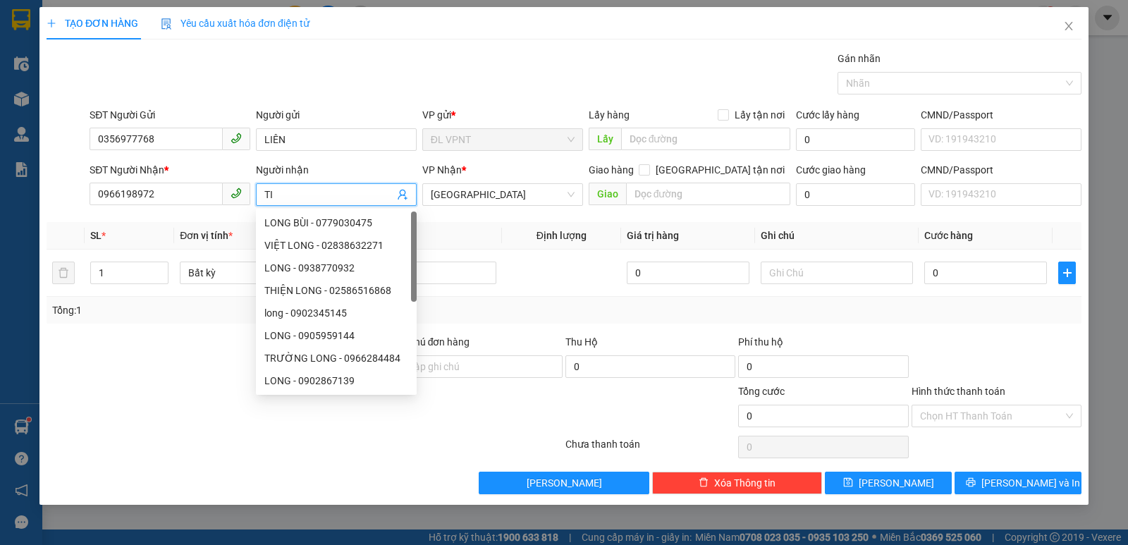
paste input "Ê"
paste input "ẾN"
type input "TIẾN"
click at [485, 181] on div "VP Nhận *" at bounding box center [502, 172] width 161 height 21
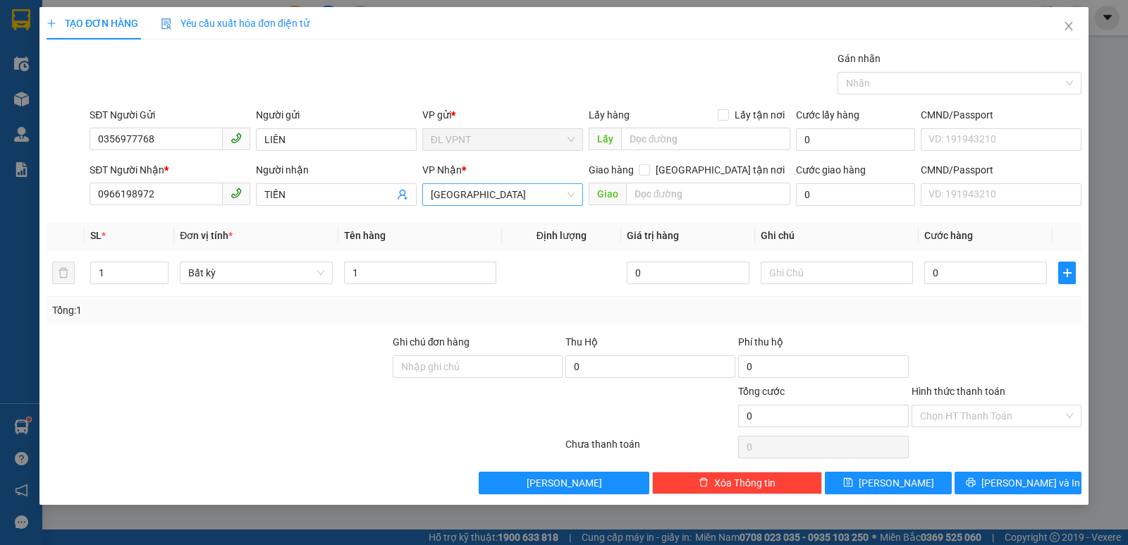
click at [481, 199] on span "[GEOGRAPHIC_DATA]" at bounding box center [503, 194] width 144 height 21
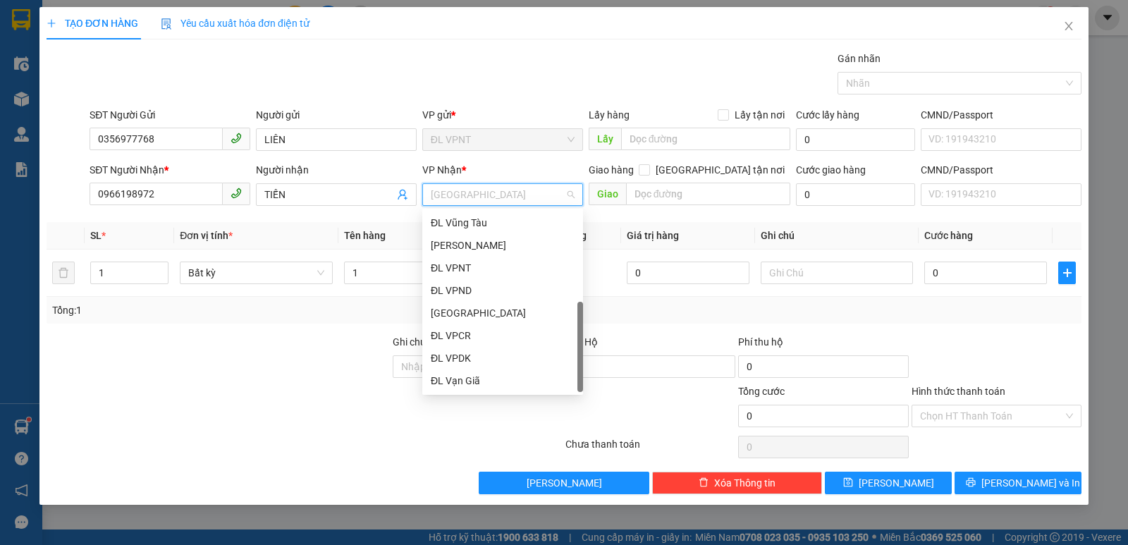
scroll to position [23, 0]
click at [467, 287] on div "[GEOGRAPHIC_DATA]" at bounding box center [503, 291] width 144 height 16
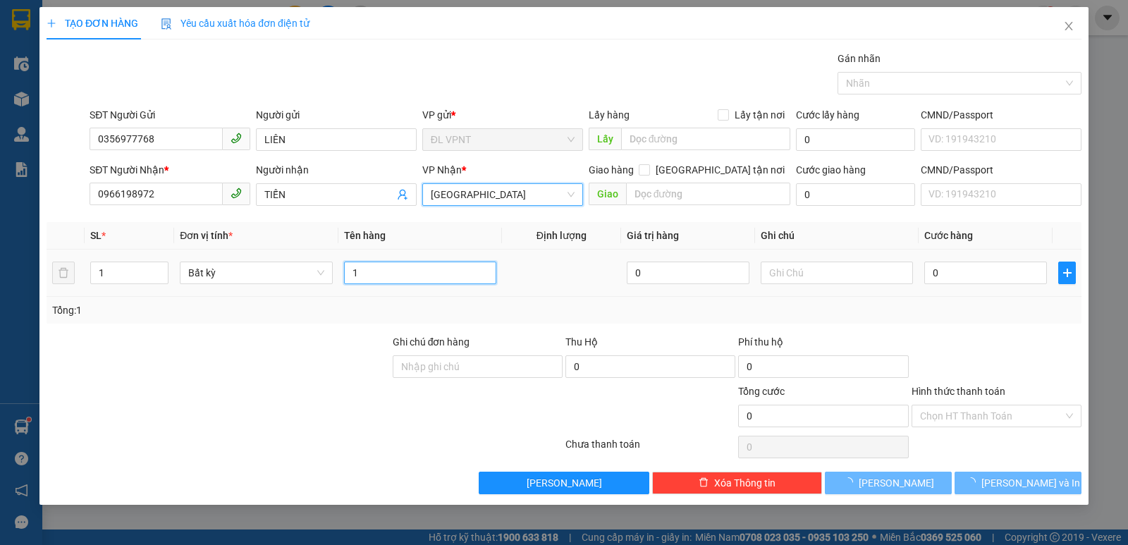
click at [369, 276] on input "1" at bounding box center [420, 272] width 152 height 23
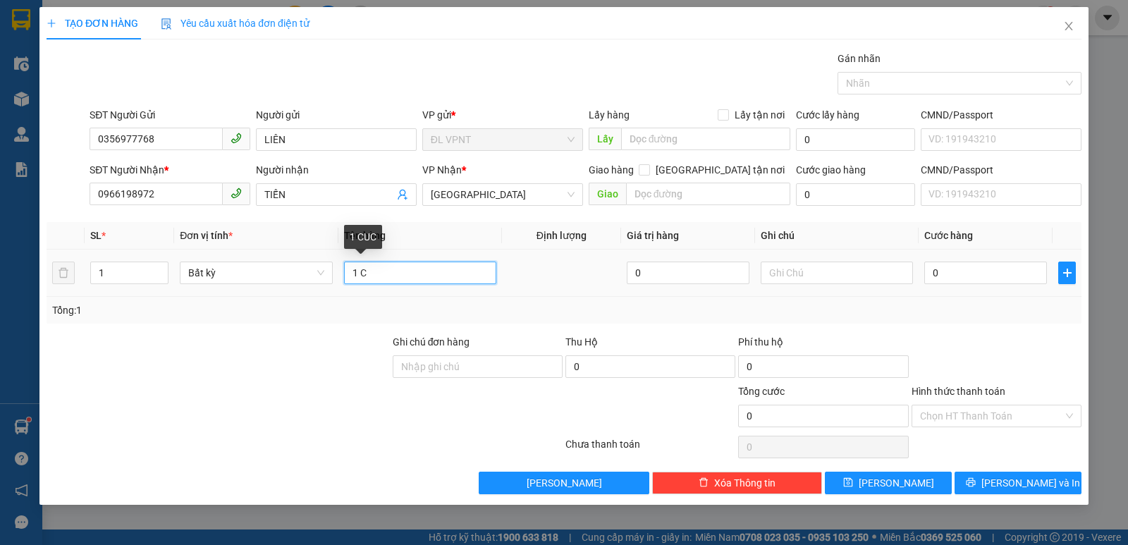
paste input "ỤC"
paste input "Ă"
paste input "ẮNG"
type input "1 CỤC TRẮNG"
click at [951, 271] on input "0" at bounding box center [985, 272] width 123 height 23
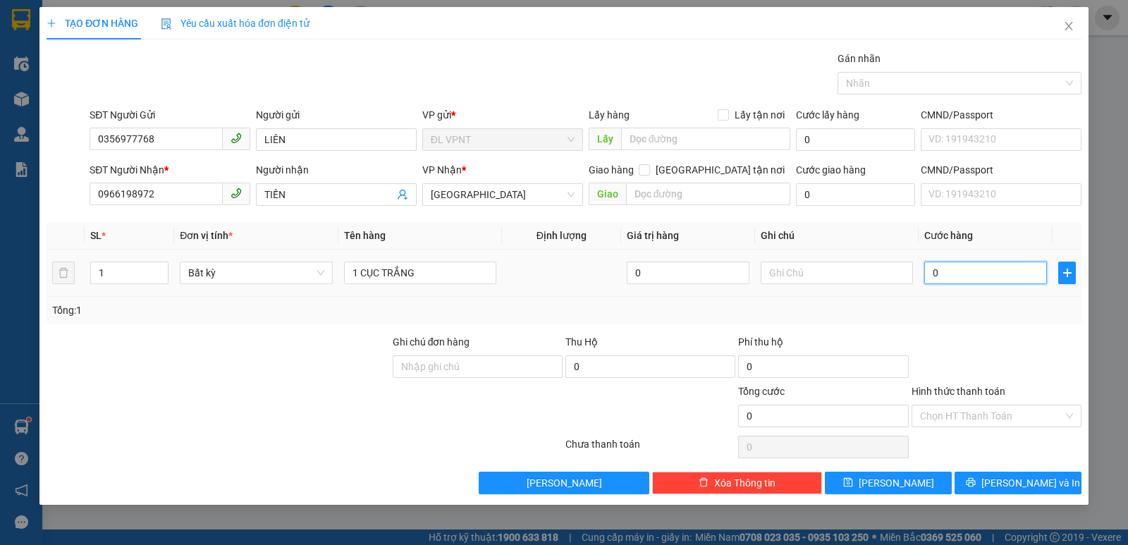
type input "3"
type input "30"
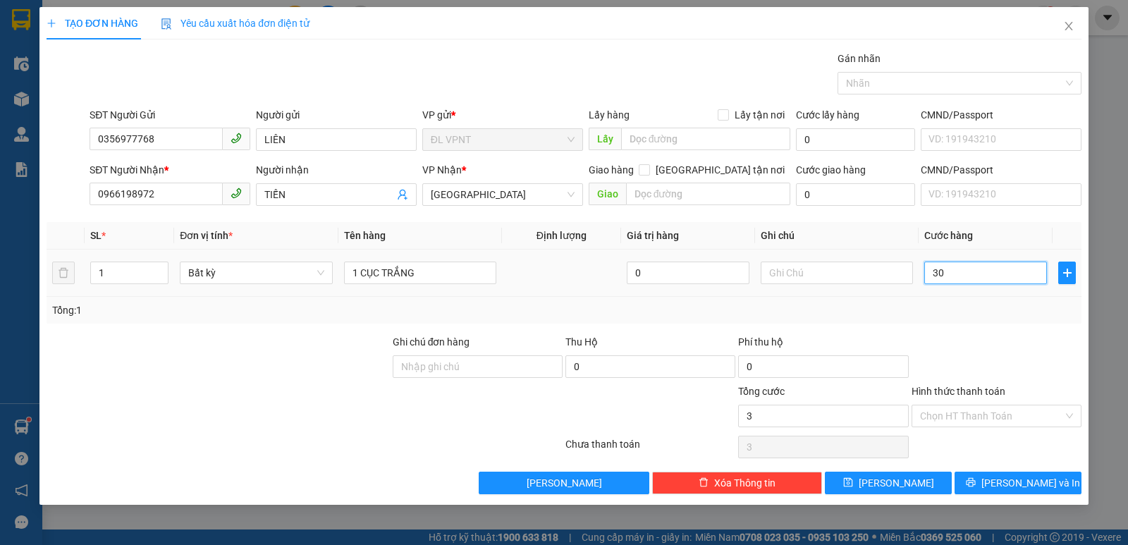
type input "30"
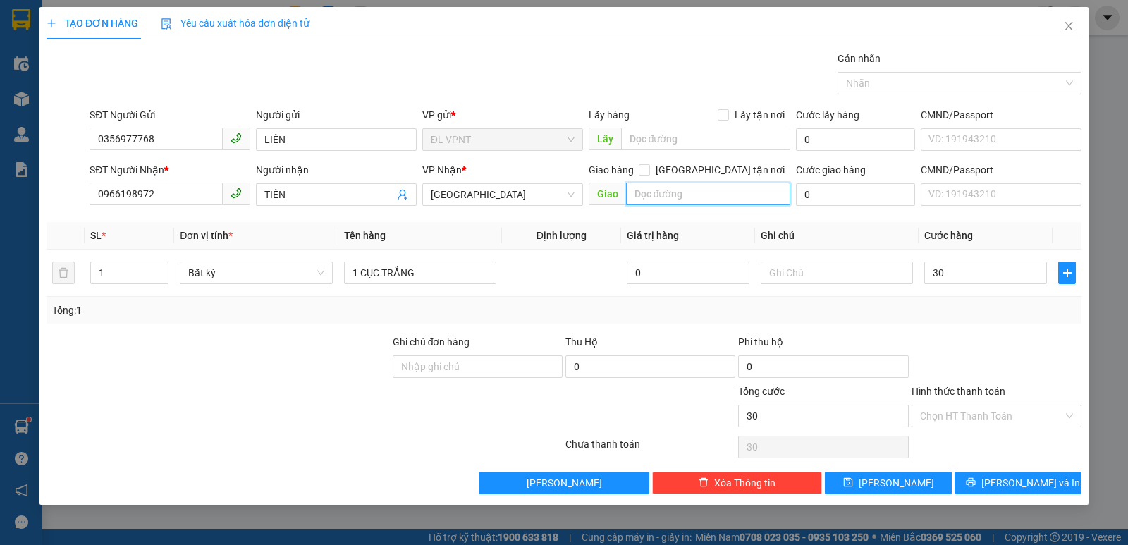
click at [680, 195] on input "text" at bounding box center [708, 194] width 165 height 23
type input "30.000"
type input "C"
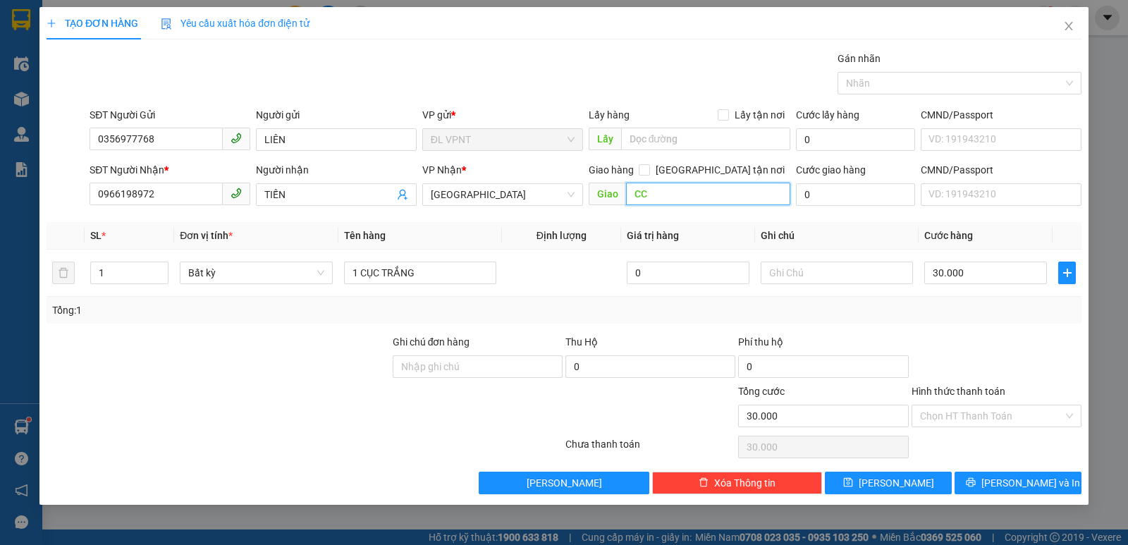
type input "C"
paste input "Đ"
paste input "Ư"
paste input "ỜNG"
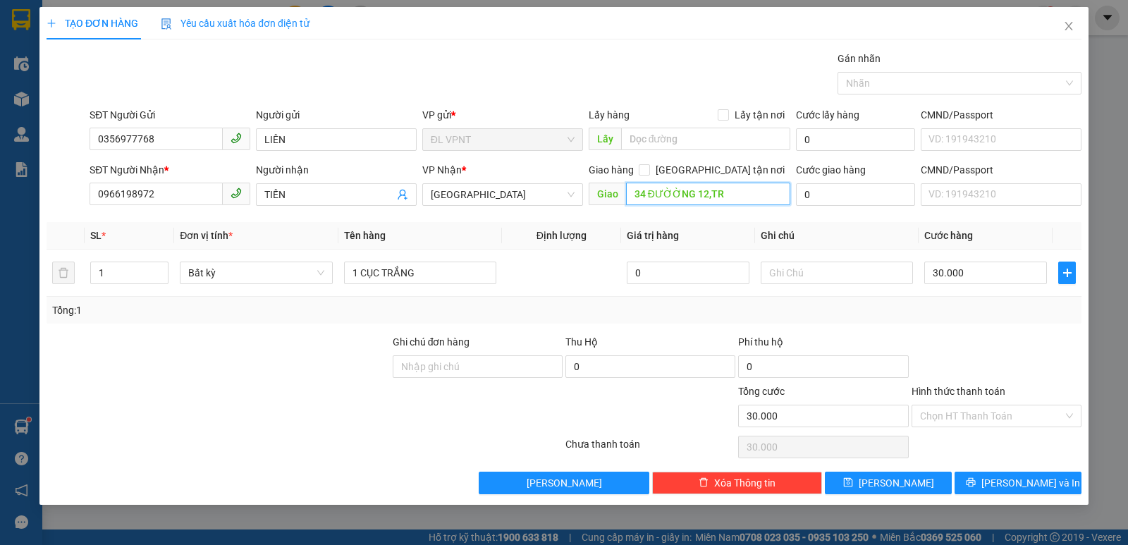
paste input "ƯƠ"
paste input "ỜNG"
paste input "Ọ"
paste input "Ủ"
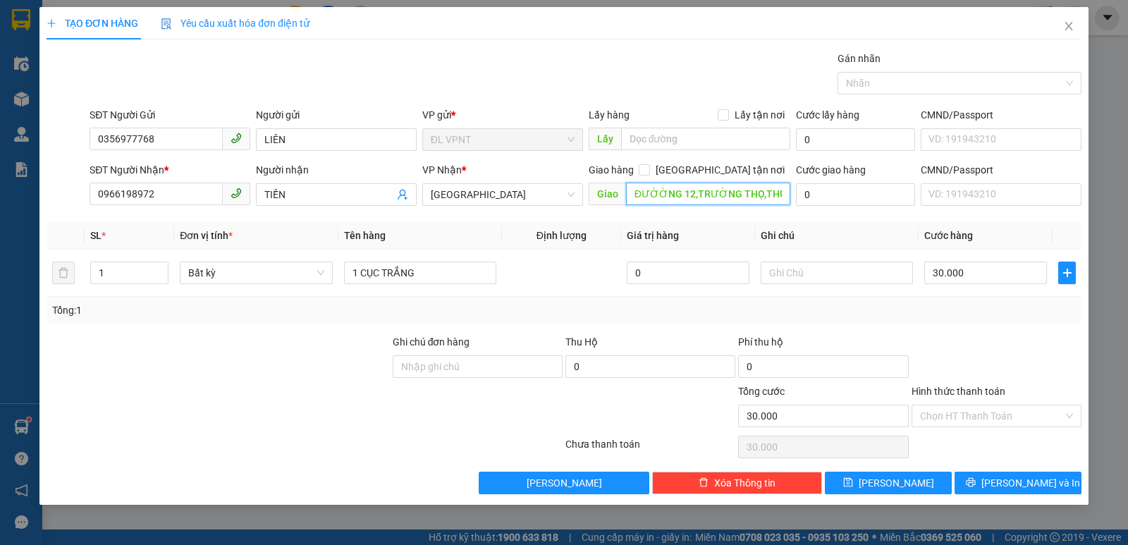
paste input "Đ"
paste input "Ư"
paste input "ỨC"
click at [821, 194] on input "0" at bounding box center [855, 194] width 119 height 23
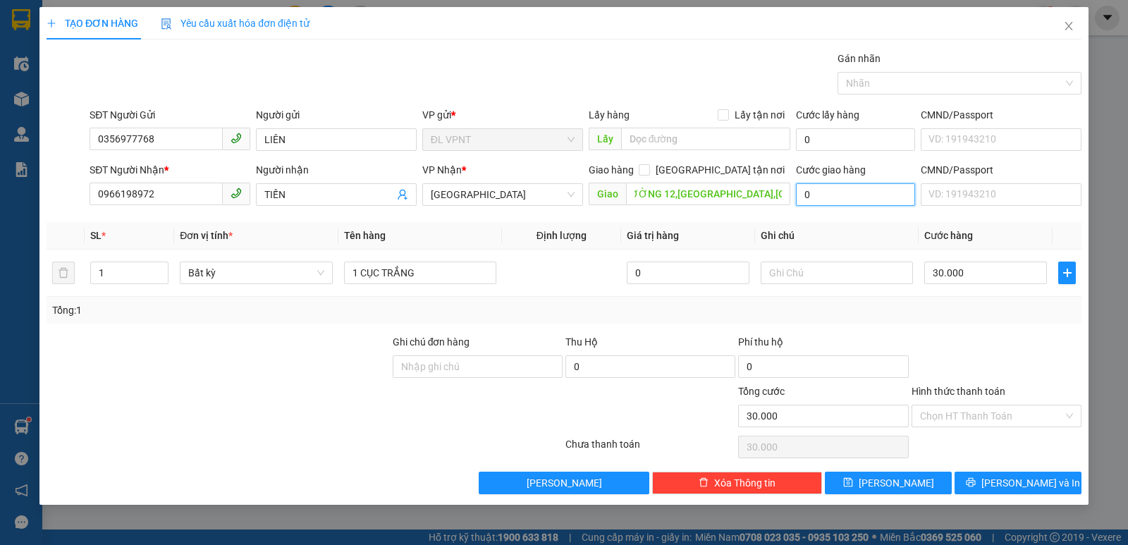
scroll to position [0, 0]
click at [633, 195] on input "34 ĐƯỜỜNG 12,[GEOGRAPHIC_DATA],[GEOGRAPHIC_DATA]" at bounding box center [708, 194] width 165 height 23
click at [666, 193] on input "34 ĐƯỜỜNG 12,[GEOGRAPHIC_DATA],[GEOGRAPHIC_DATA]" at bounding box center [708, 194] width 165 height 23
click at [634, 192] on input "34 ĐƯỜNG 12,[GEOGRAPHIC_DATA],[GEOGRAPHIC_DATA]" at bounding box center [708, 194] width 165 height 23
paste input "ƠN"
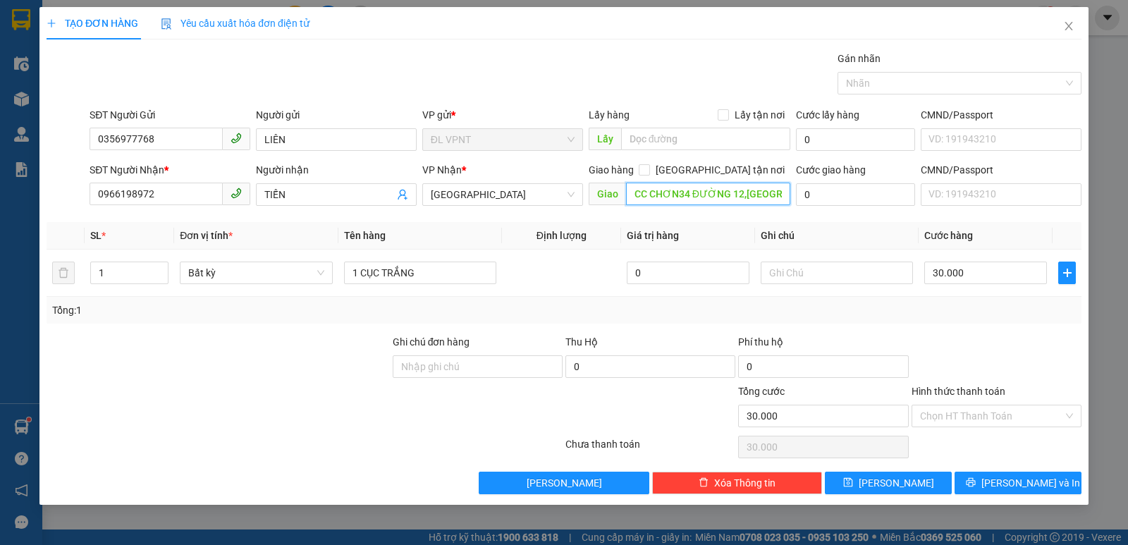
paste input "ƠN"
paste input "Ư"
paste input "ƠN"
click at [668, 193] on input "CC CHƠNƠNG DƯƠNG 34 ĐƯỜNG 12,[GEOGRAPHIC_DATA],[GEOGRAPHIC_DATA]" at bounding box center [708, 194] width 165 height 23
click at [676, 195] on input "CC CHƠNƠNG DƯƠNG 34 ĐƯỜNG 12,[GEOGRAPHIC_DATA],[GEOGRAPHIC_DATA]" at bounding box center [708, 194] width 165 height 23
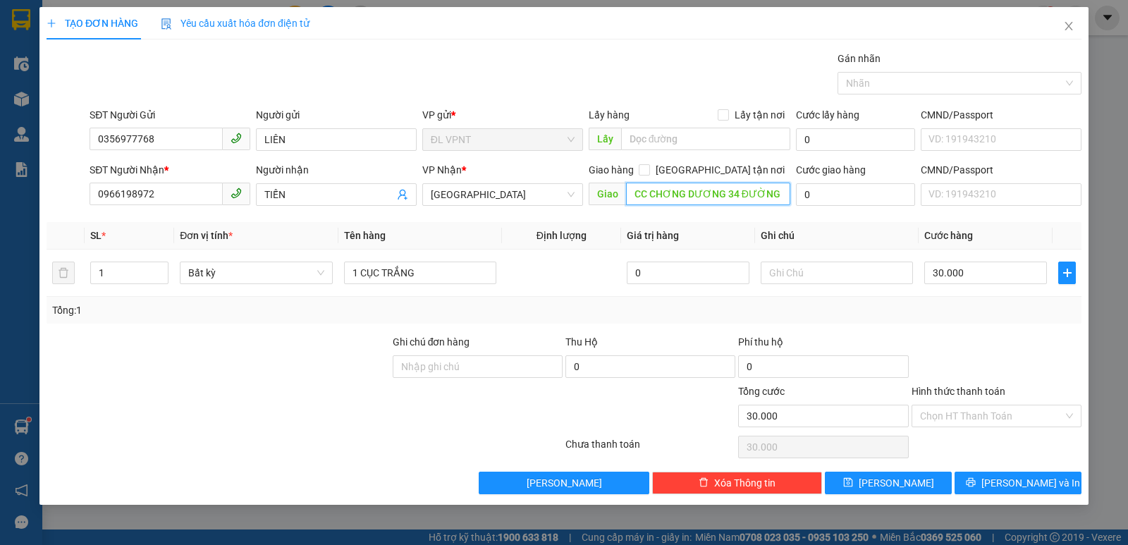
paste input "text"
type input "CC CHƯƠNG DƯƠNG 34 ĐƯỜNG 12,[GEOGRAPHIC_DATA],[GEOGRAPHIC_DATA]"
click at [841, 199] on input "0" at bounding box center [855, 194] width 119 height 23
type input "1"
type input "30.001"
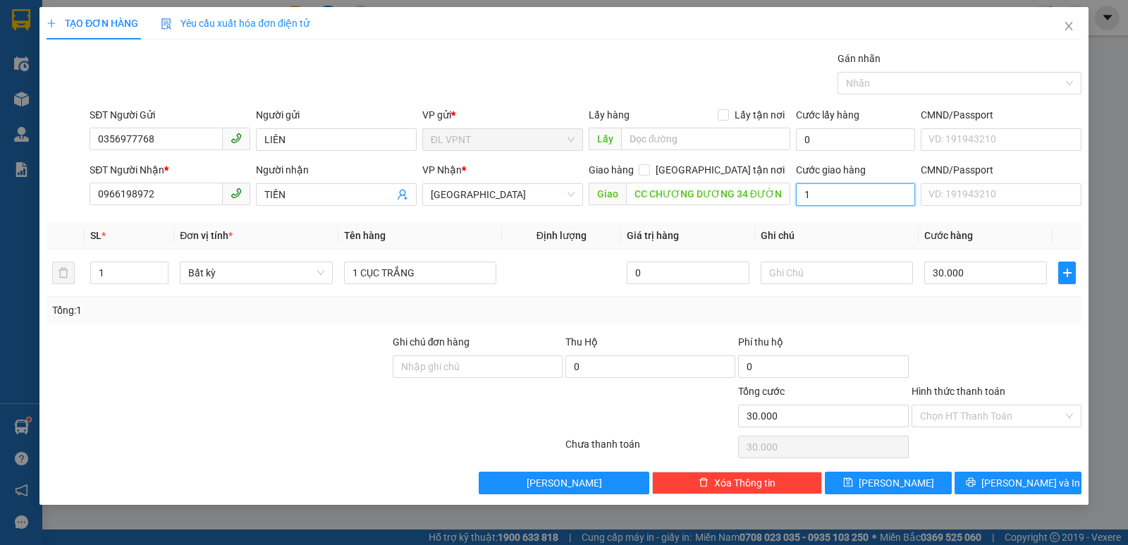
type input "30.001"
type input "15"
type input "30.015"
type input "150"
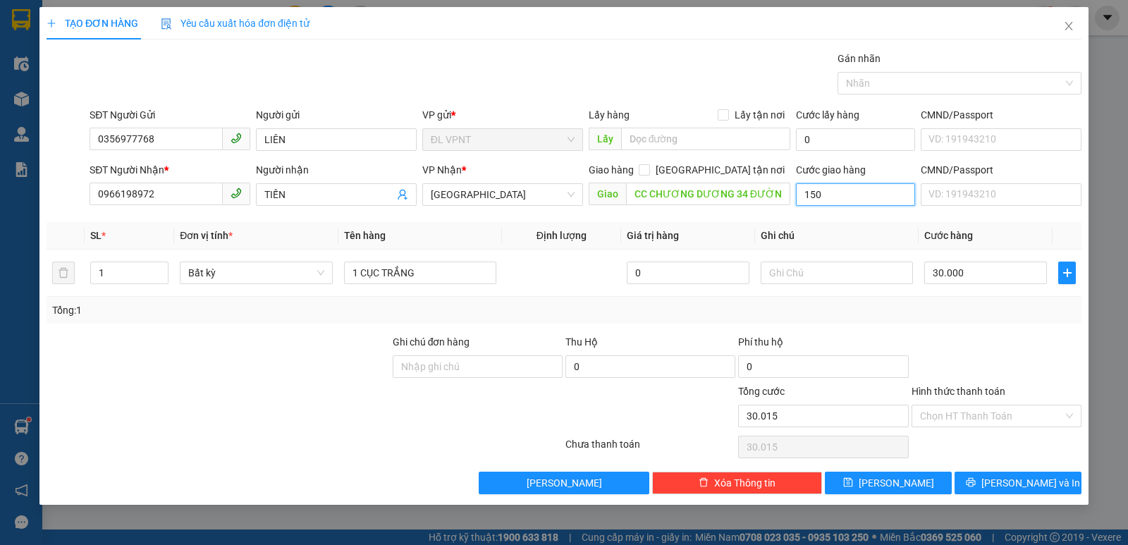
type input "30.150"
click at [968, 310] on div "Tổng: 1" at bounding box center [563, 310] width 1023 height 16
type input "150.000"
type input "180.000"
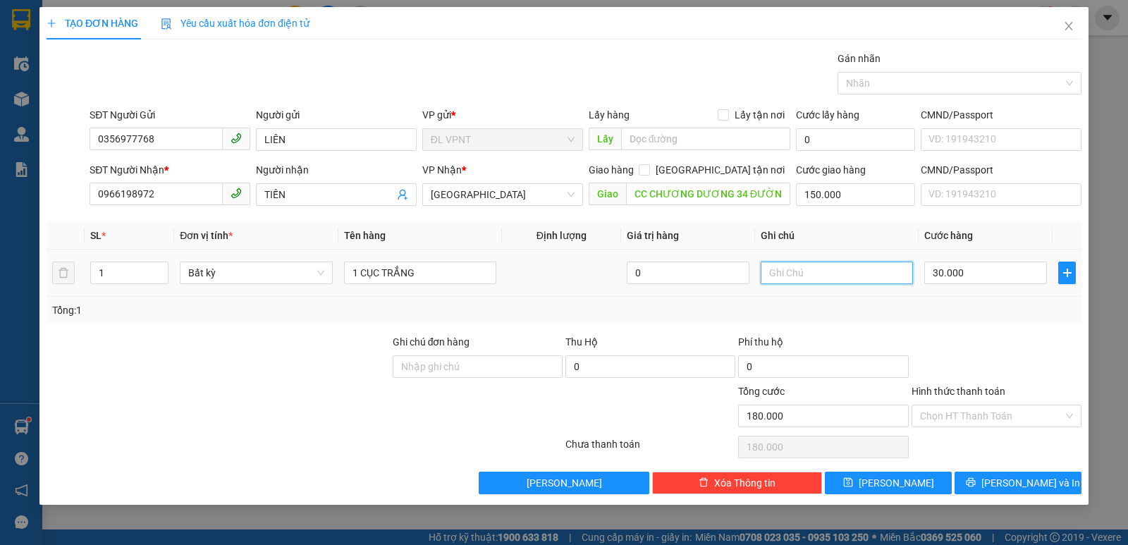
click at [815, 276] on input "text" at bounding box center [836, 272] width 152 height 23
click at [999, 418] on input "Hình thức thanh toán" at bounding box center [991, 415] width 143 height 21
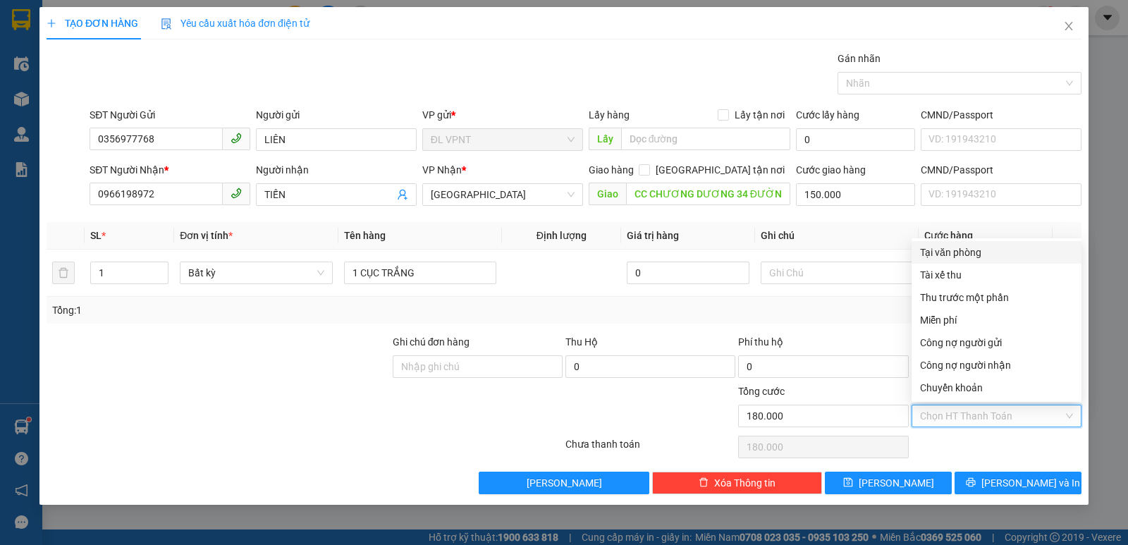
click at [963, 249] on div "Tại văn phòng" at bounding box center [996, 253] width 153 height 16
type input "0"
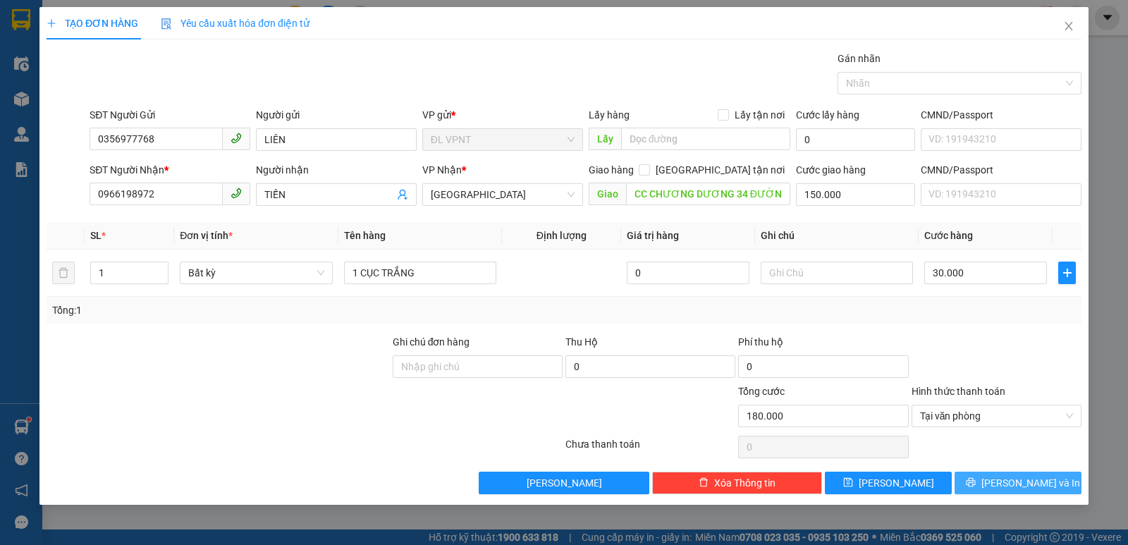
click at [1013, 480] on span "[PERSON_NAME] và In" at bounding box center [1030, 483] width 99 height 16
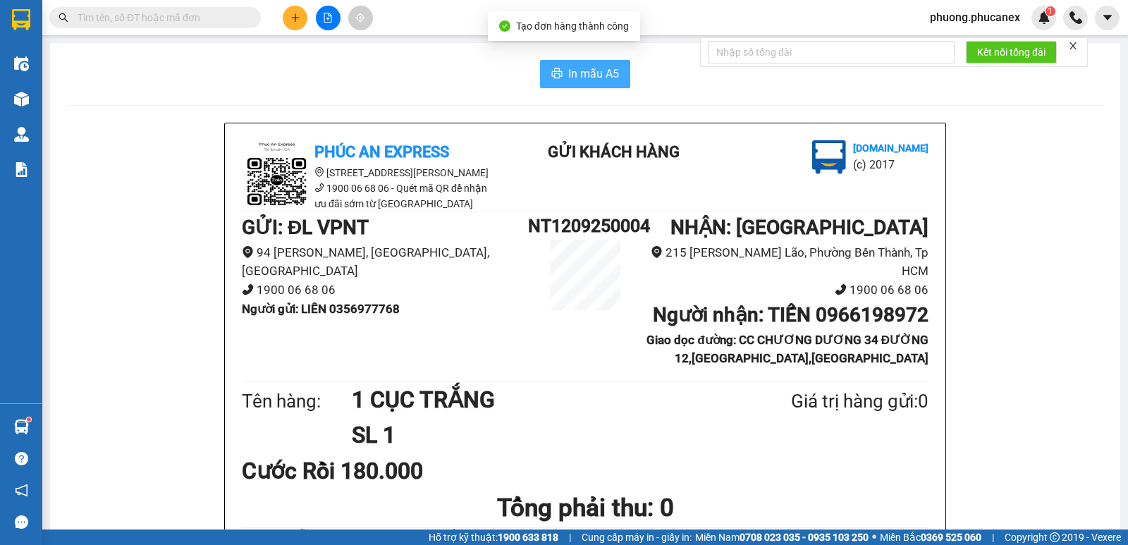
click at [591, 66] on span "In mẫu A5" at bounding box center [593, 74] width 51 height 18
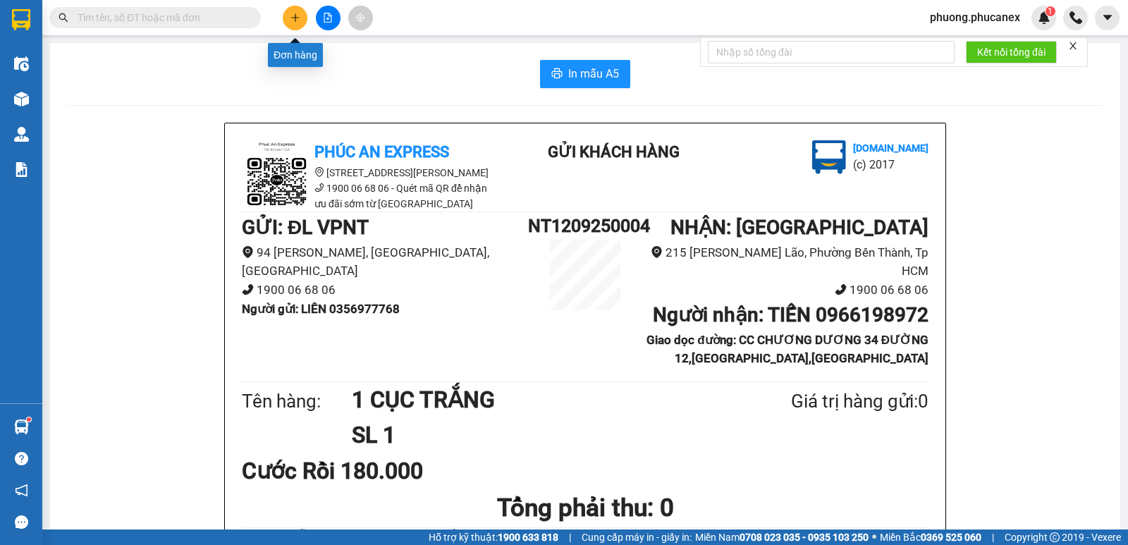
click at [290, 9] on button at bounding box center [295, 18] width 25 height 25
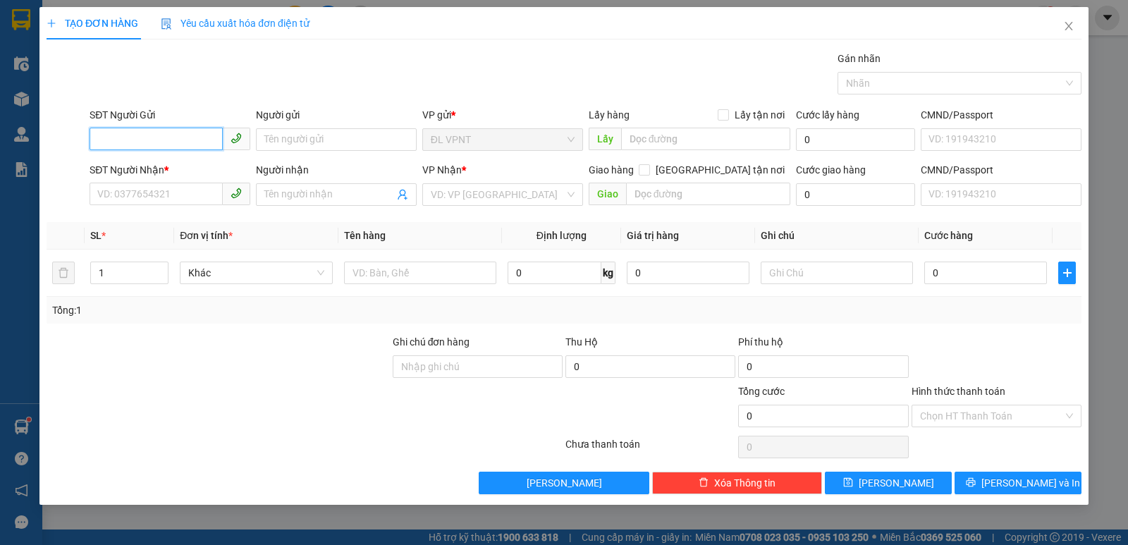
paste input "Ả"
type input "Ả"
paste input "AR"
type input "A"
click at [308, 139] on input "Người gửi" at bounding box center [336, 139] width 161 height 23
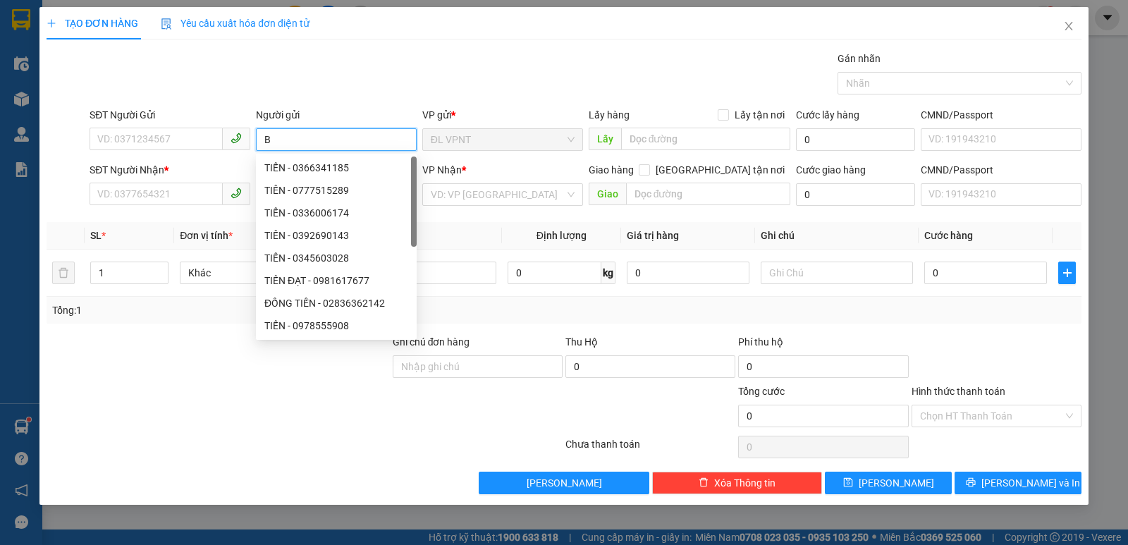
paste input "AR"
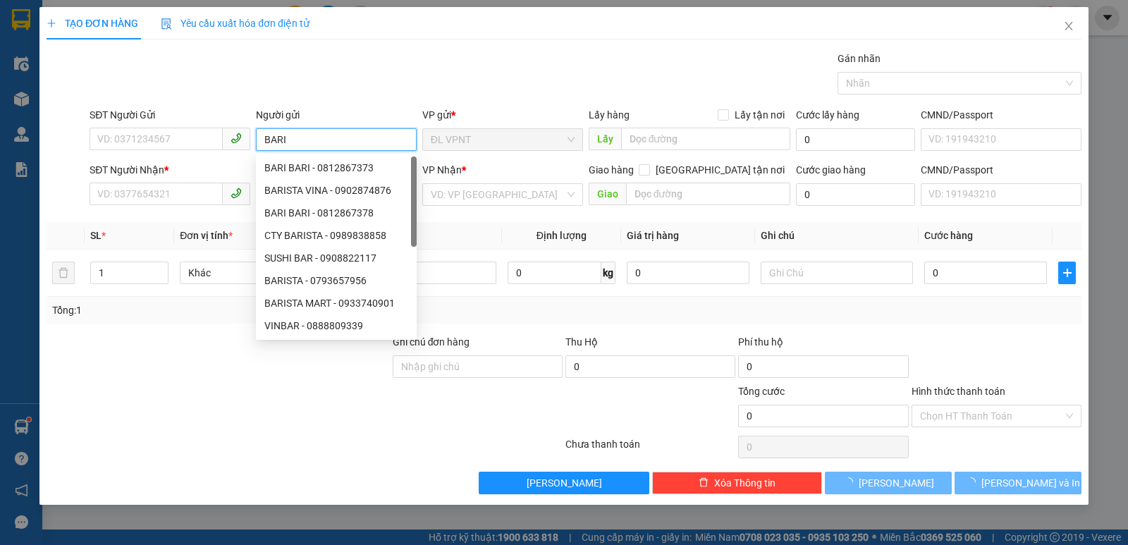
type input "BARIS"
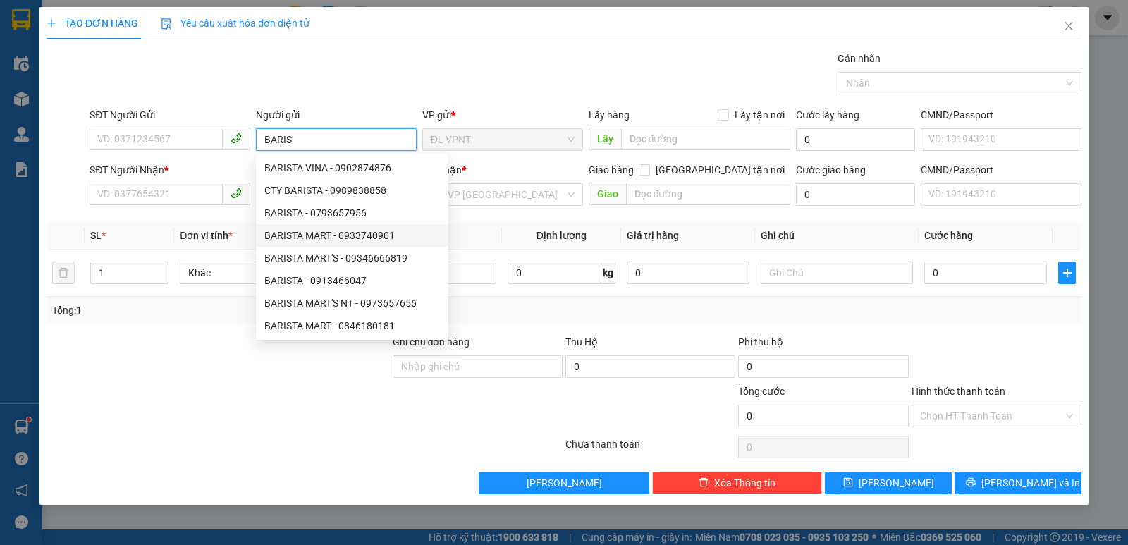
click at [371, 236] on div "BARISTA MART - 0933740901" at bounding box center [351, 236] width 175 height 16
type input "0933740901"
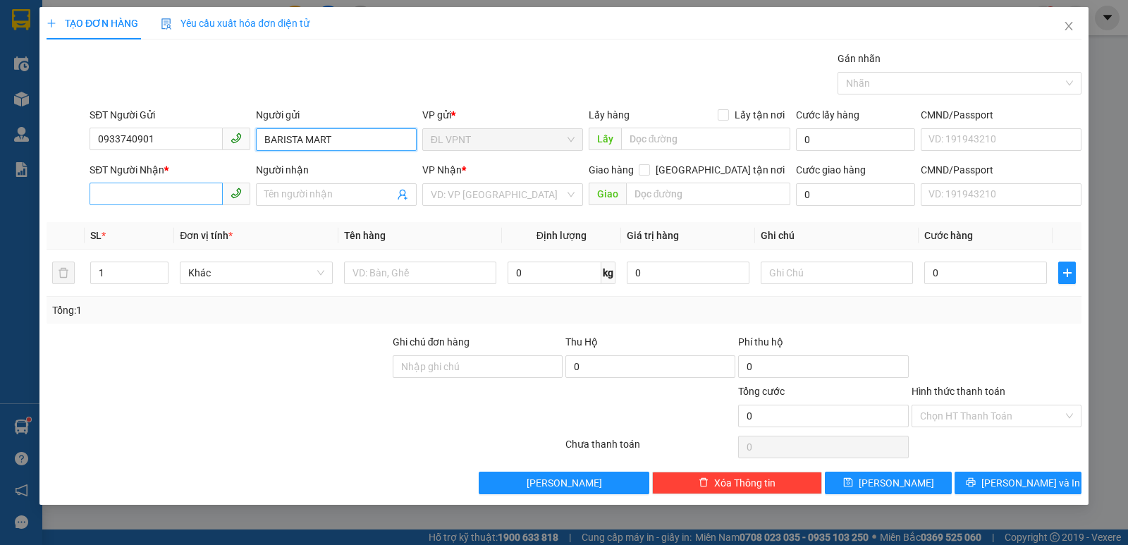
type input "BARISTA MART"
click at [147, 197] on input "SĐT Người Nhận *" at bounding box center [156, 194] width 133 height 23
click at [115, 195] on input "02838294960" at bounding box center [156, 194] width 133 height 23
type input "02838294960"
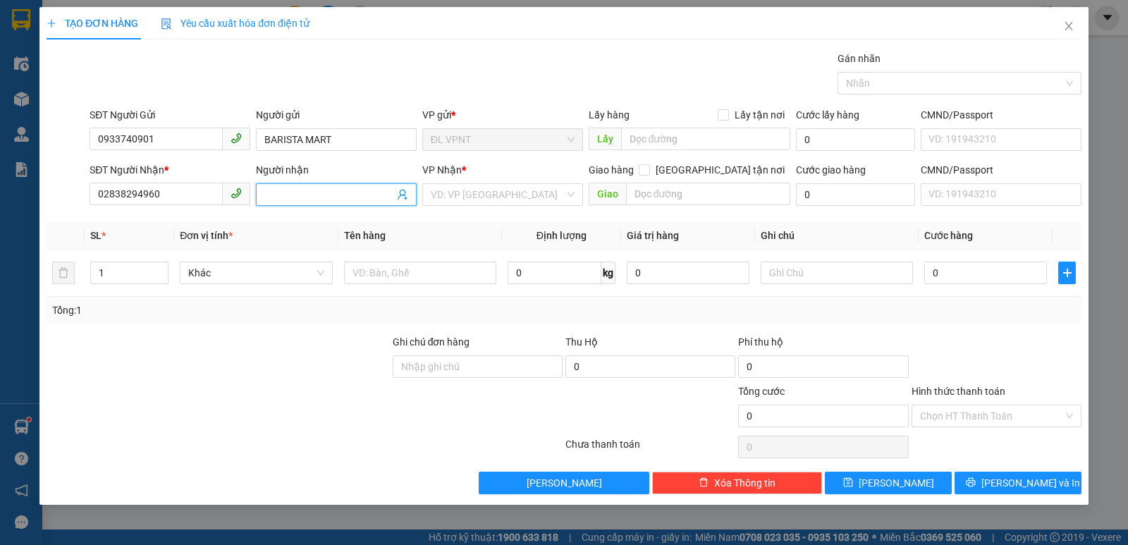
click at [292, 197] on input "Người nhận" at bounding box center [329, 195] width 130 height 16
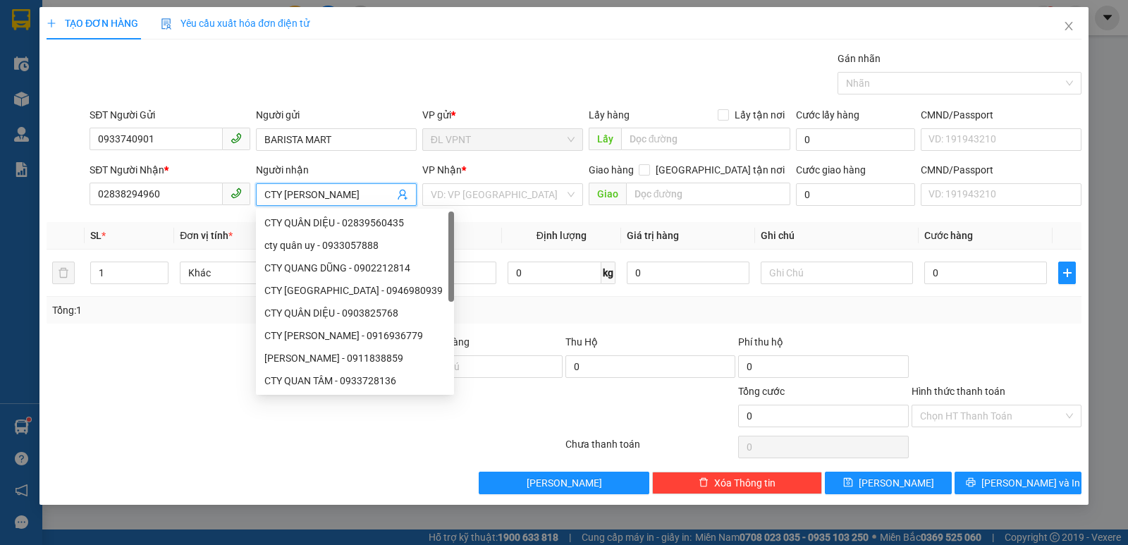
paste input "Â"
paste input "À"
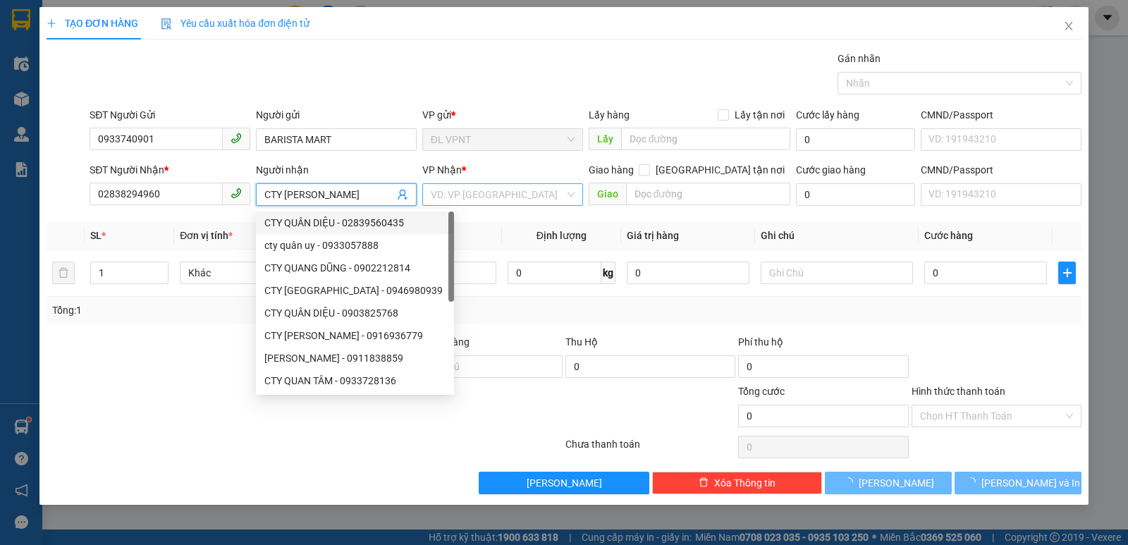
type input "CTY [PERSON_NAME]"
click at [504, 195] on input "search" at bounding box center [498, 194] width 134 height 21
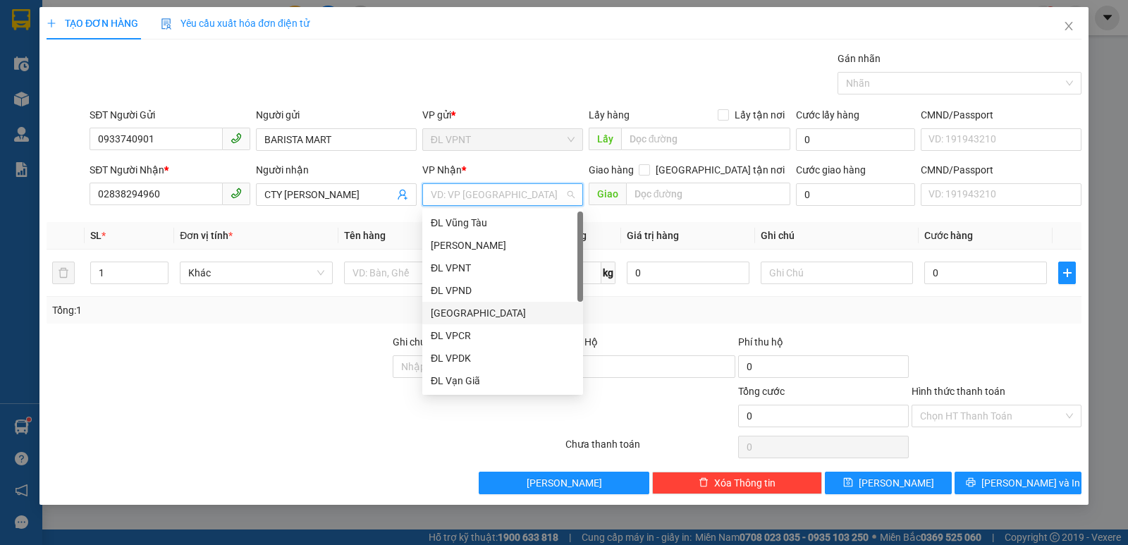
click at [452, 314] on div "[GEOGRAPHIC_DATA]" at bounding box center [503, 313] width 144 height 16
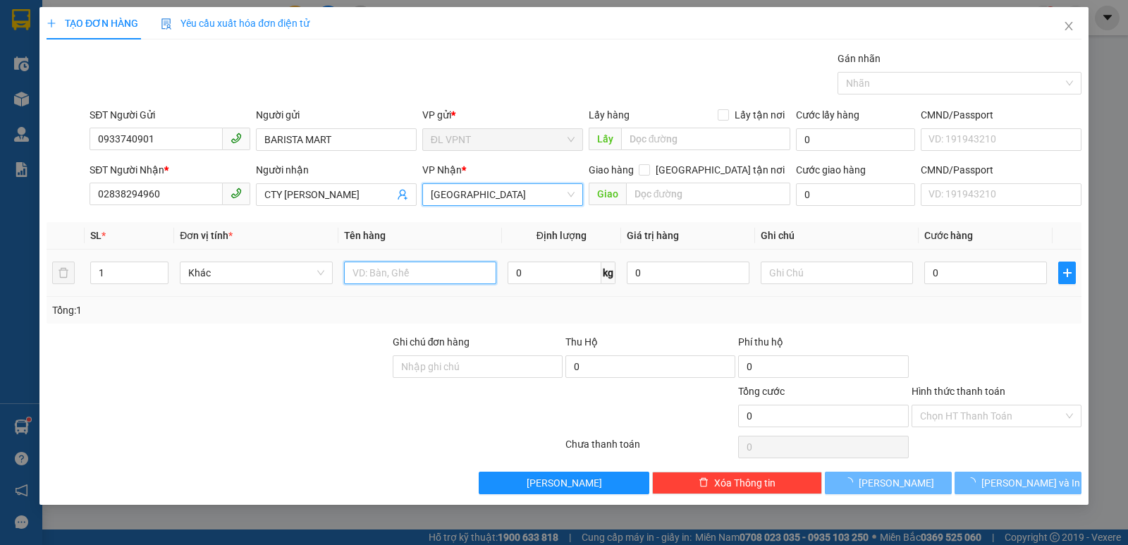
click at [406, 271] on input "text" at bounding box center [420, 272] width 152 height 23
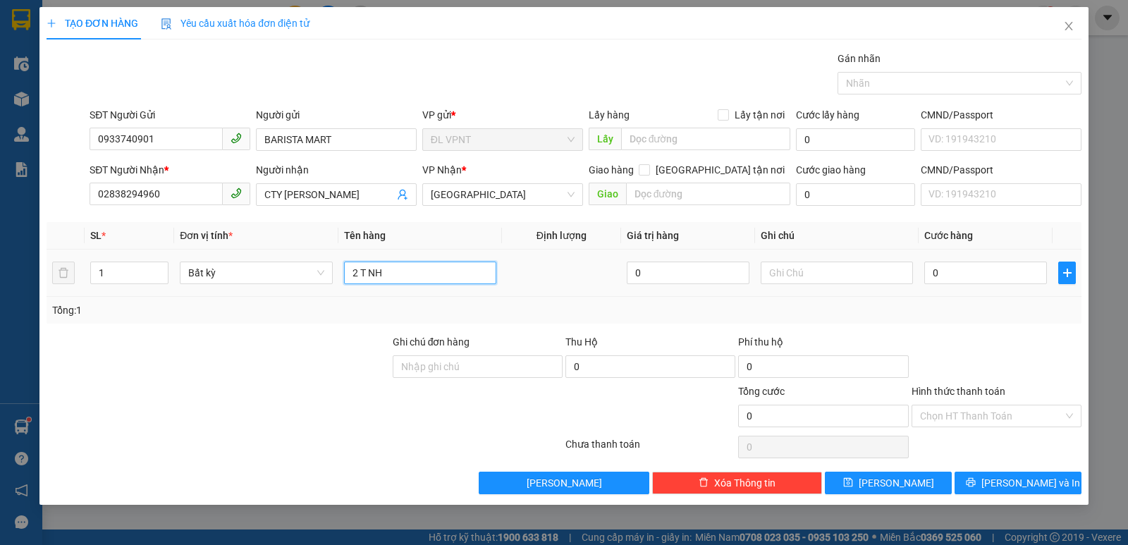
paste input "Ư"
paste input "ỰA"
paste input "ƯƠ"
paste input "ỢU"
paste input "Ê"
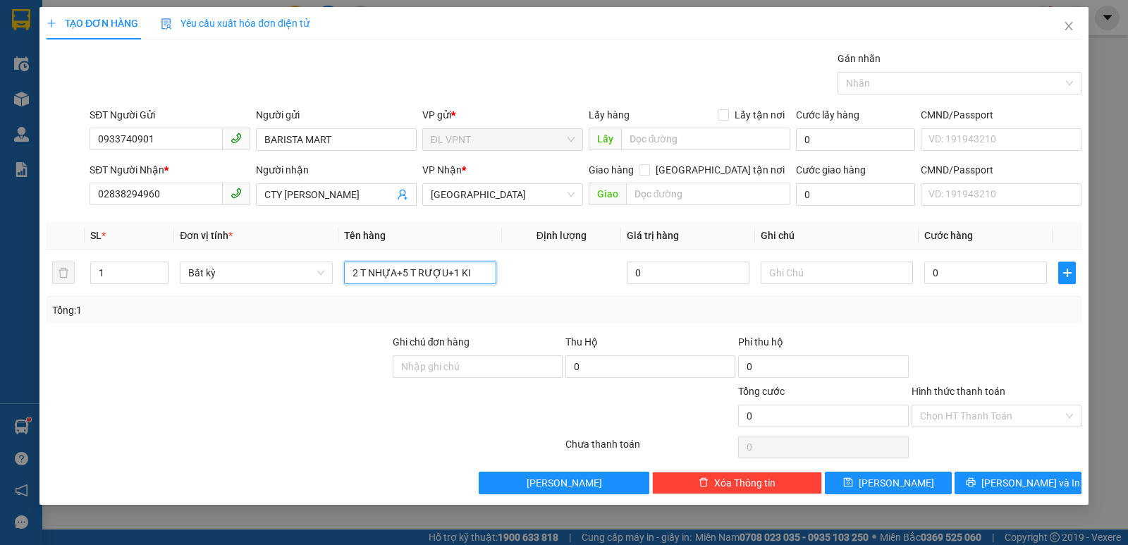
paste input "ỆN"
type input "2 T NHỰA+5 T RƯỢU+1 KIỆN BAO XANH"
click at [968, 275] on input "0" at bounding box center [985, 272] width 123 height 23
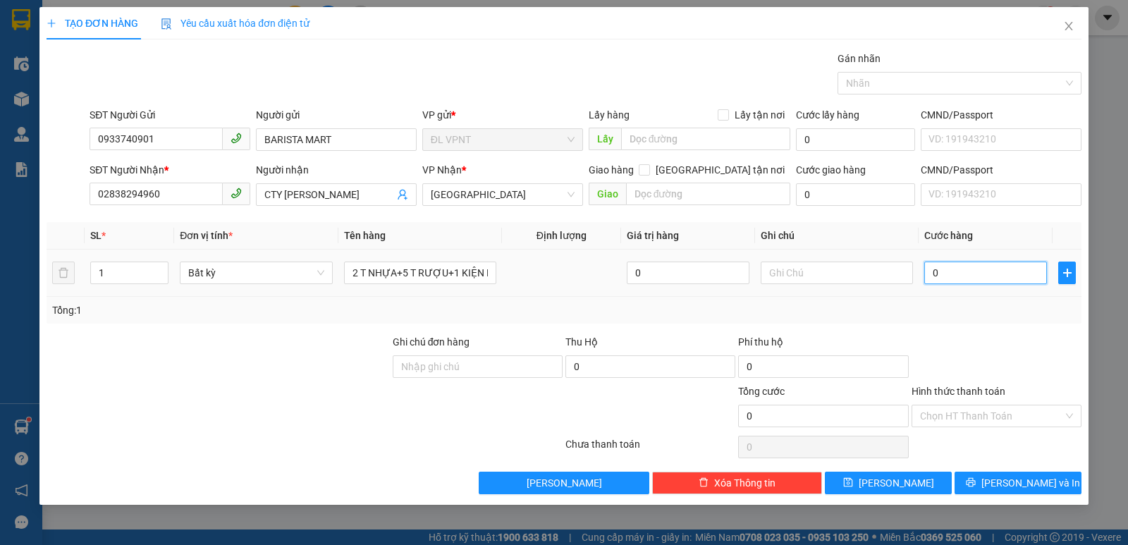
type input "4"
type input "45"
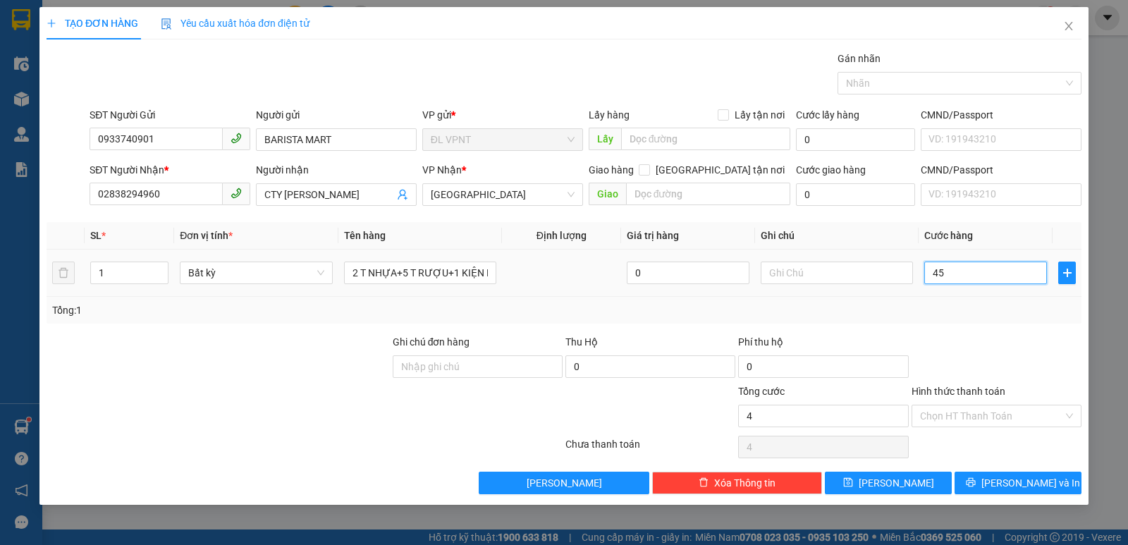
type input "45"
type input "450"
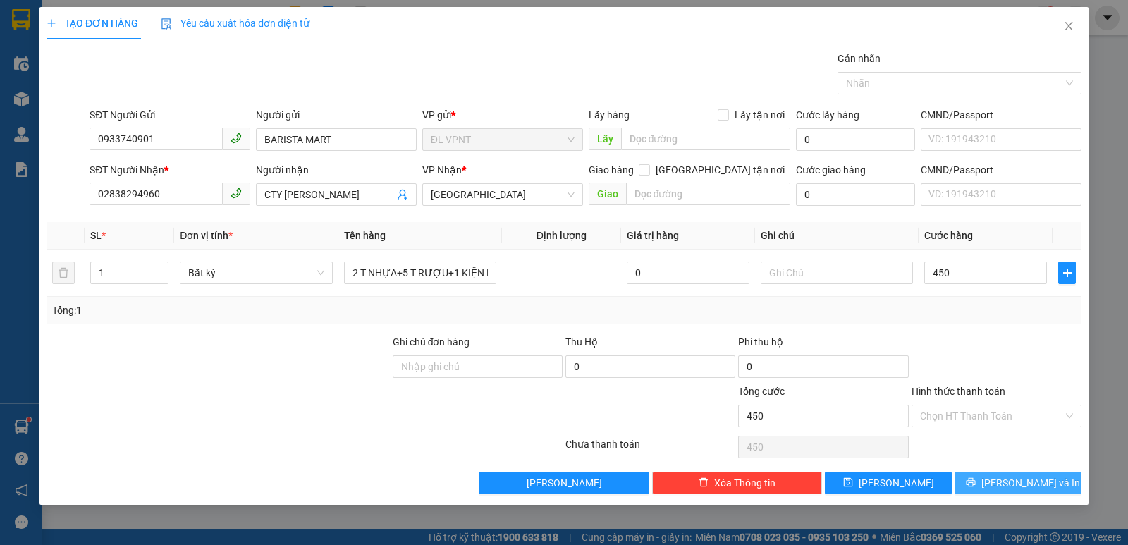
click at [975, 478] on icon "printer" at bounding box center [970, 482] width 10 height 10
type input "450.000"
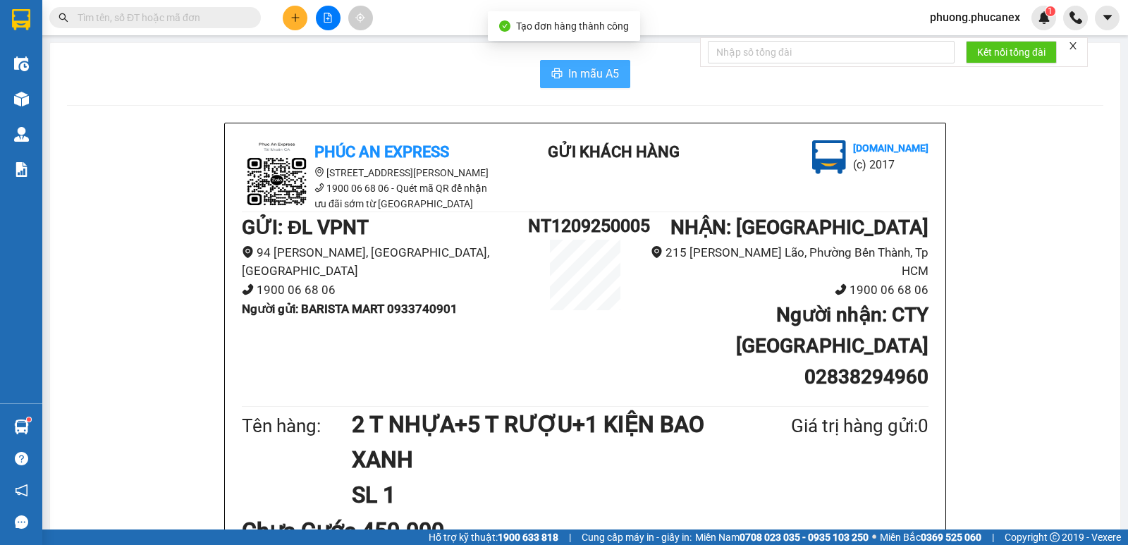
click at [590, 77] on span "In mẫu A5" at bounding box center [593, 74] width 51 height 18
click at [298, 19] on icon "plus" at bounding box center [295, 18] width 10 height 10
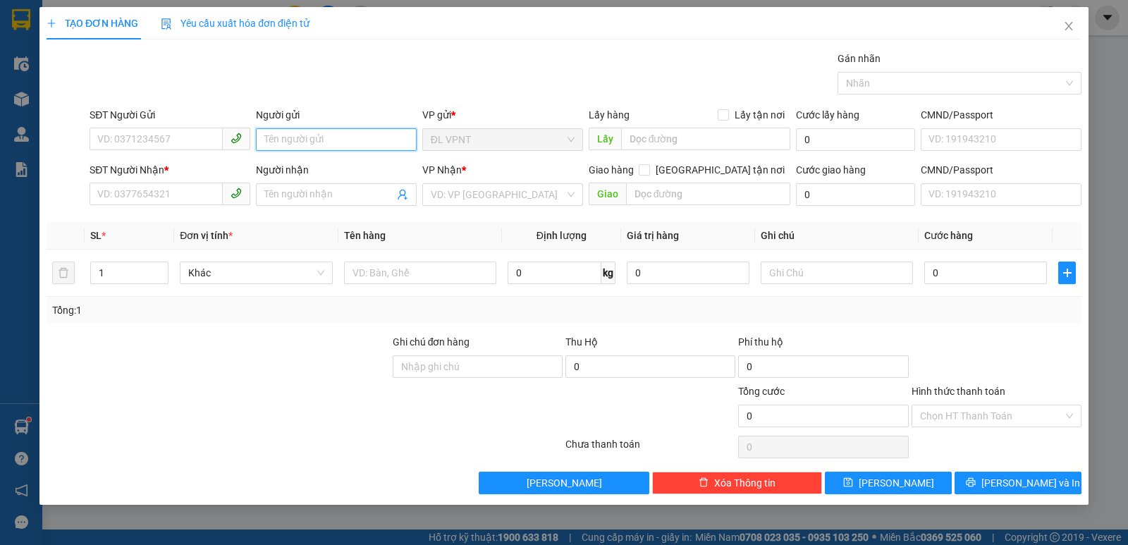
click at [285, 142] on input "Người gửi" at bounding box center [336, 139] width 161 height 23
paste input "Ú"
type input "CHÚ LY"
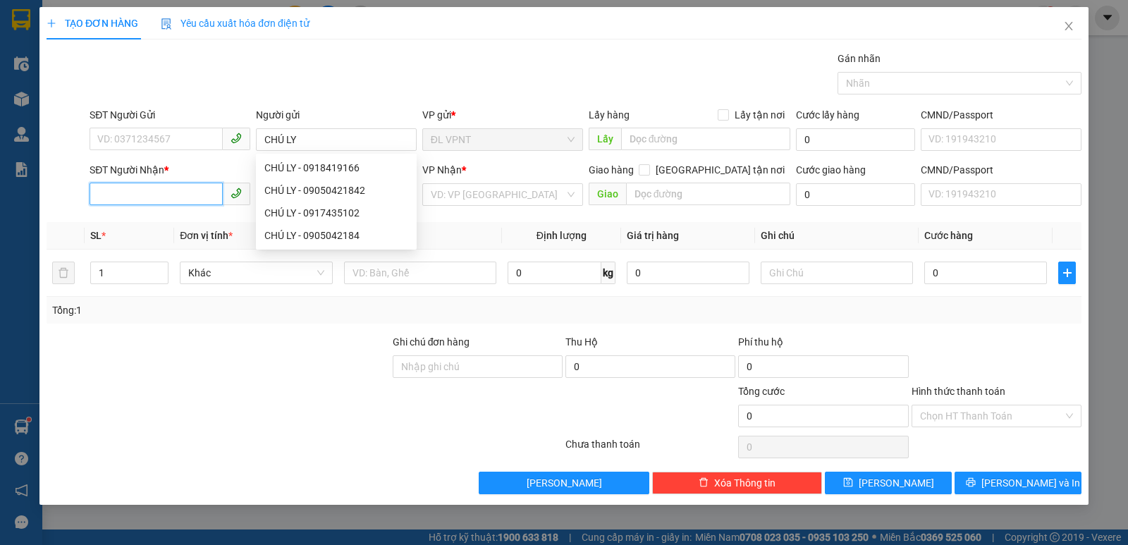
click at [124, 192] on input "SĐT Người Nhận *" at bounding box center [156, 194] width 133 height 23
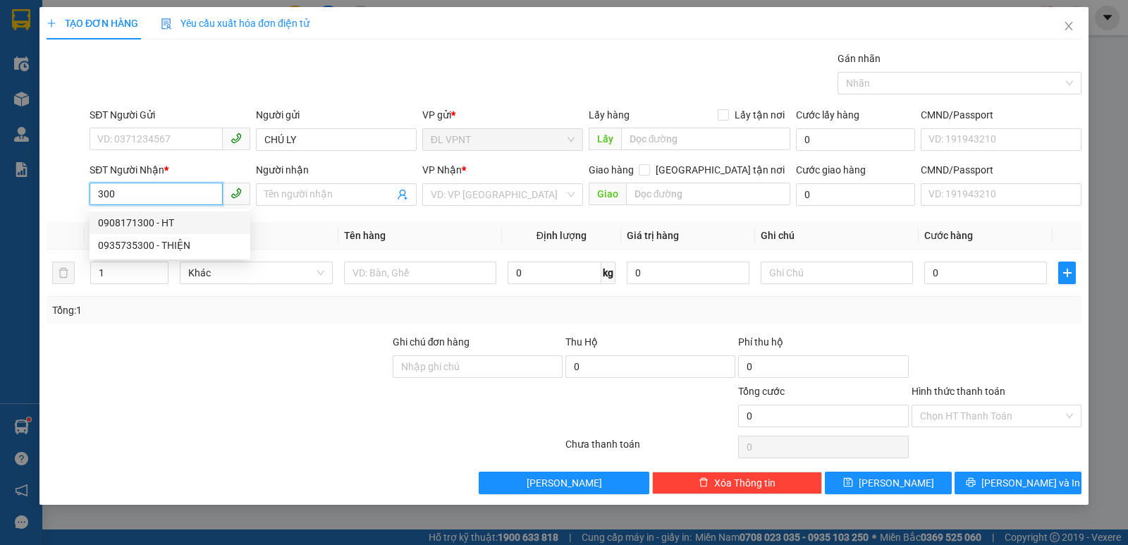
click at [157, 225] on div "0908171300 - HT" at bounding box center [170, 223] width 144 height 16
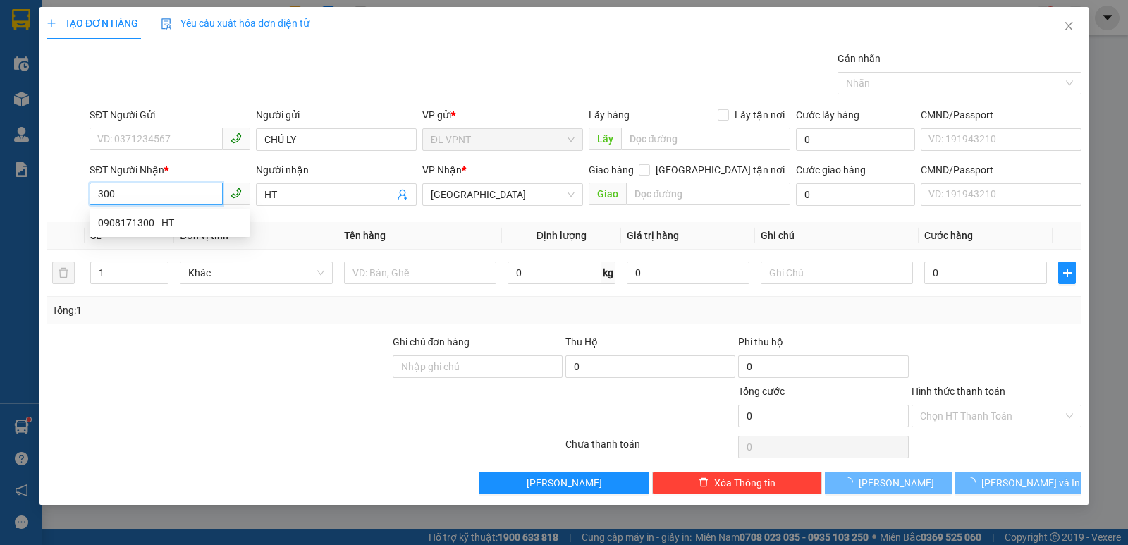
type input "0908171300"
type input "HT"
type input "0908171300"
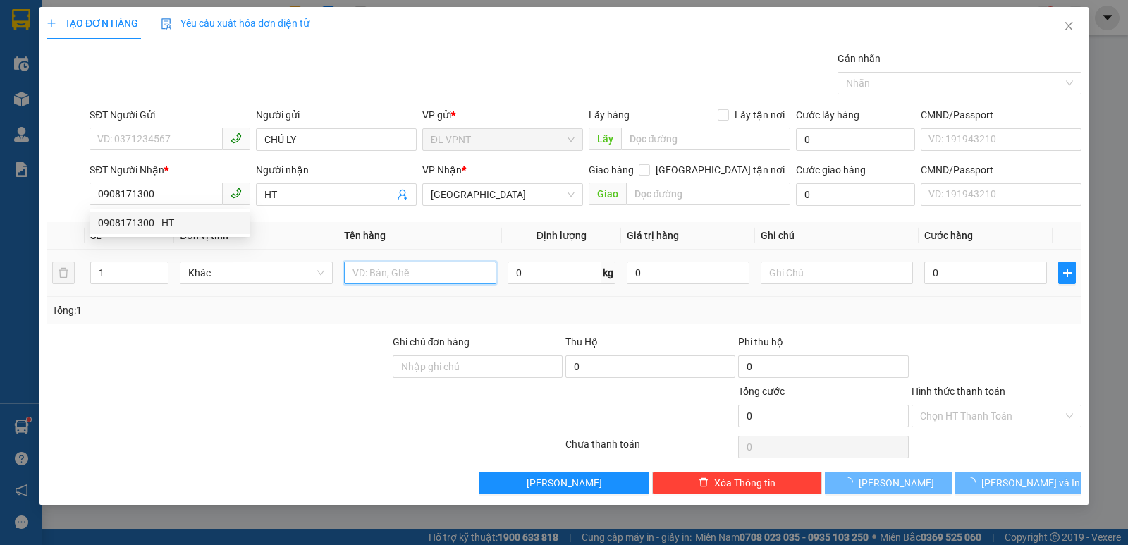
click at [388, 275] on input "text" at bounding box center [420, 272] width 152 height 23
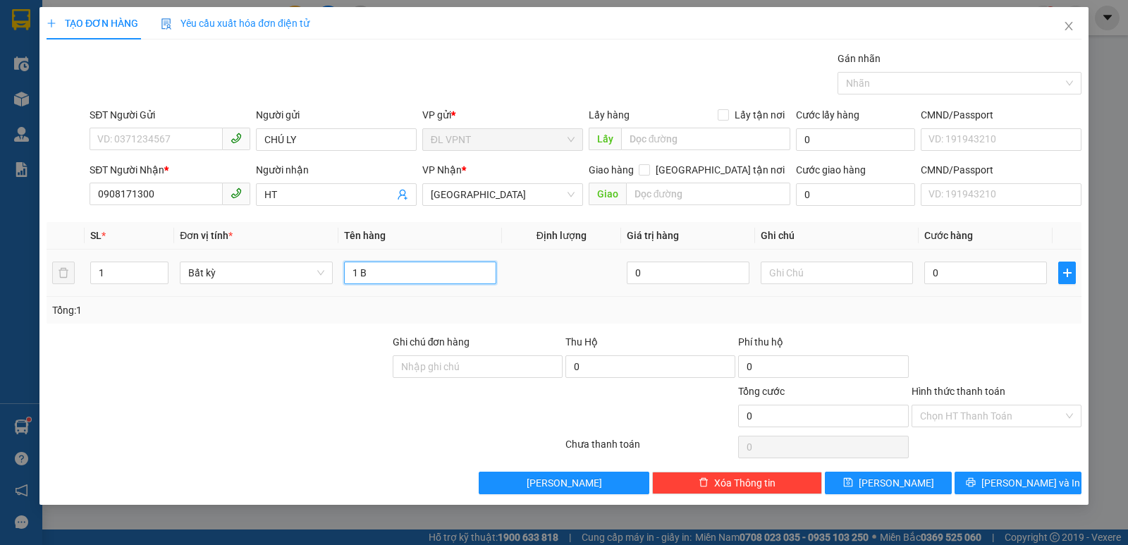
paste input "ỊCH"
type input "1 BỊCH HS"
click at [968, 271] on input "0" at bounding box center [985, 272] width 123 height 23
type input "2"
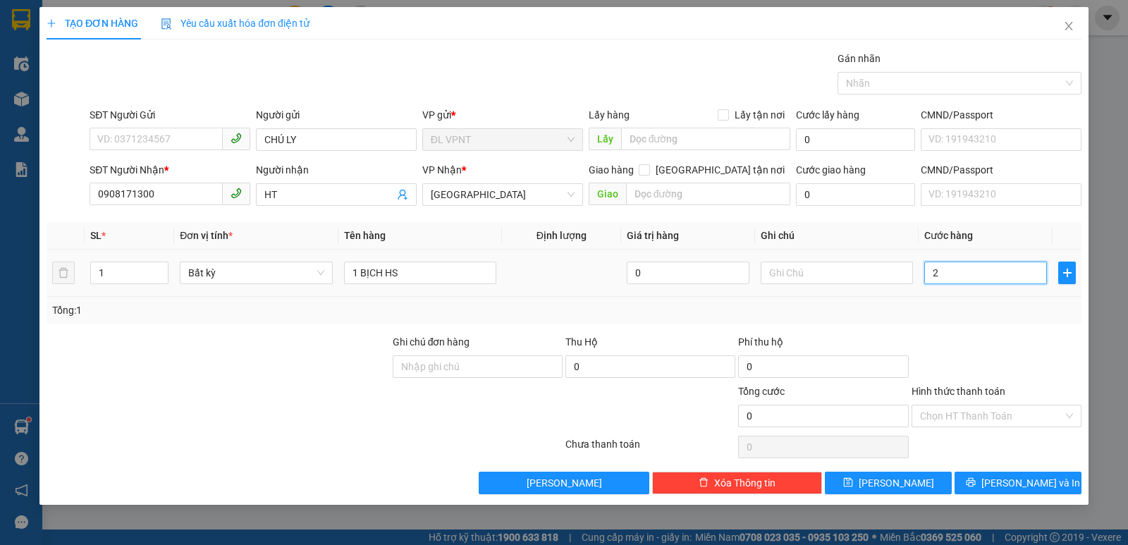
type input "2"
type input "20"
click at [1024, 478] on span "[PERSON_NAME] và In" at bounding box center [1030, 483] width 99 height 16
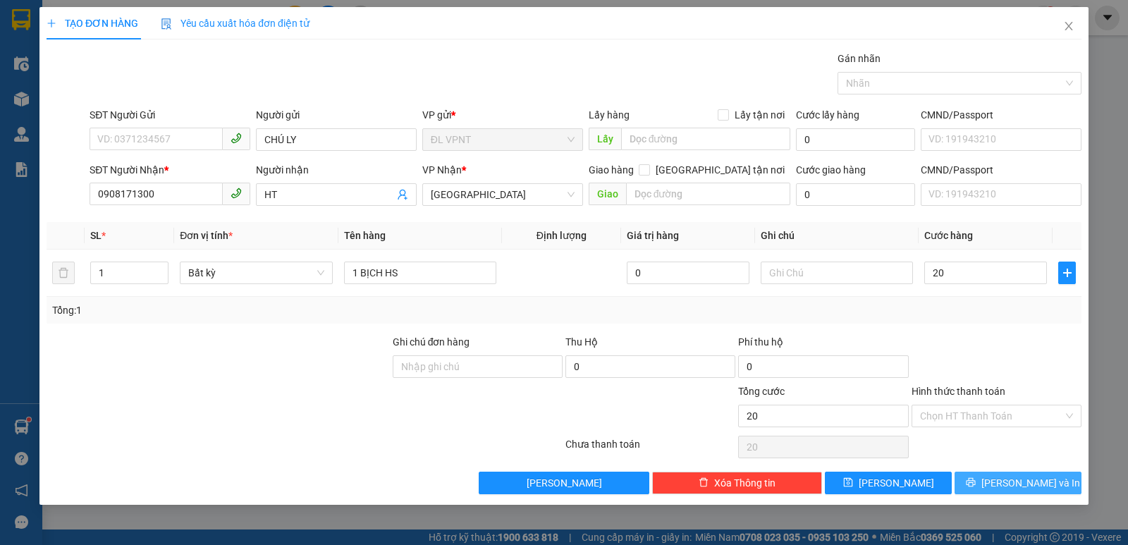
type input "20.000"
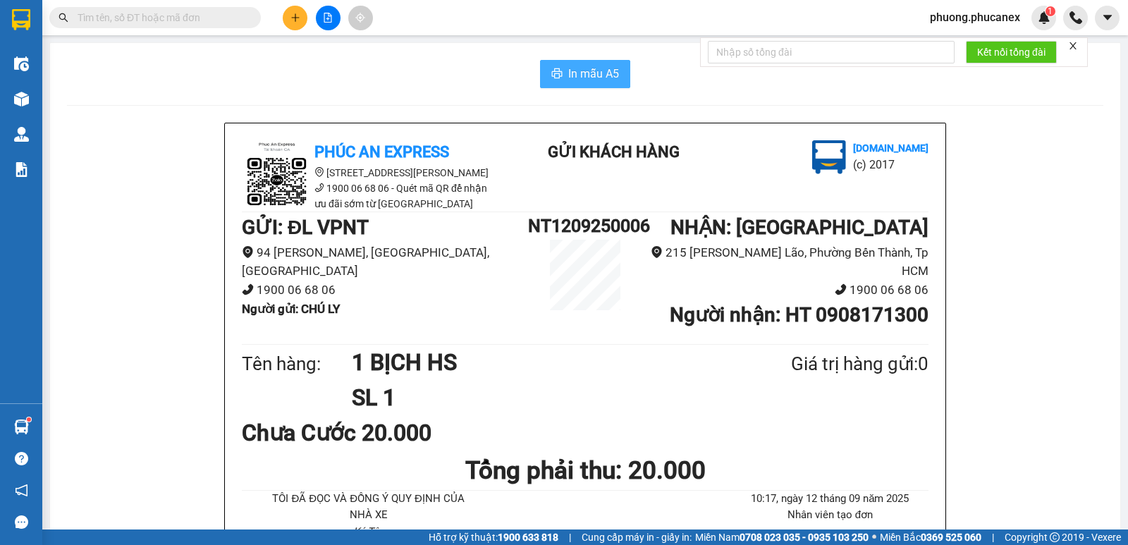
click at [583, 78] on span "In mẫu A5" at bounding box center [593, 74] width 51 height 18
click at [302, 20] on button at bounding box center [295, 18] width 25 height 25
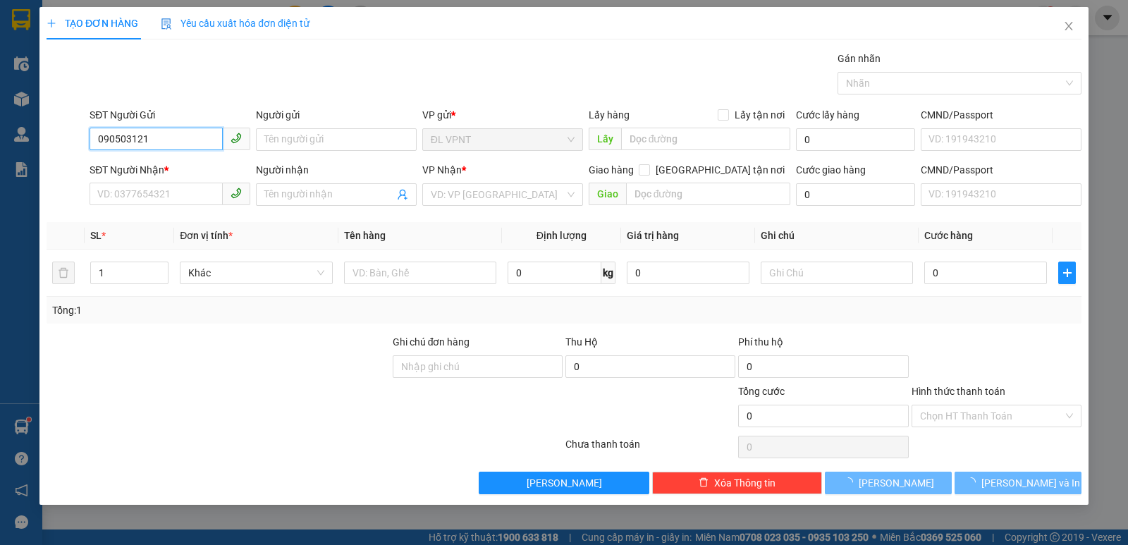
type input "0905031211"
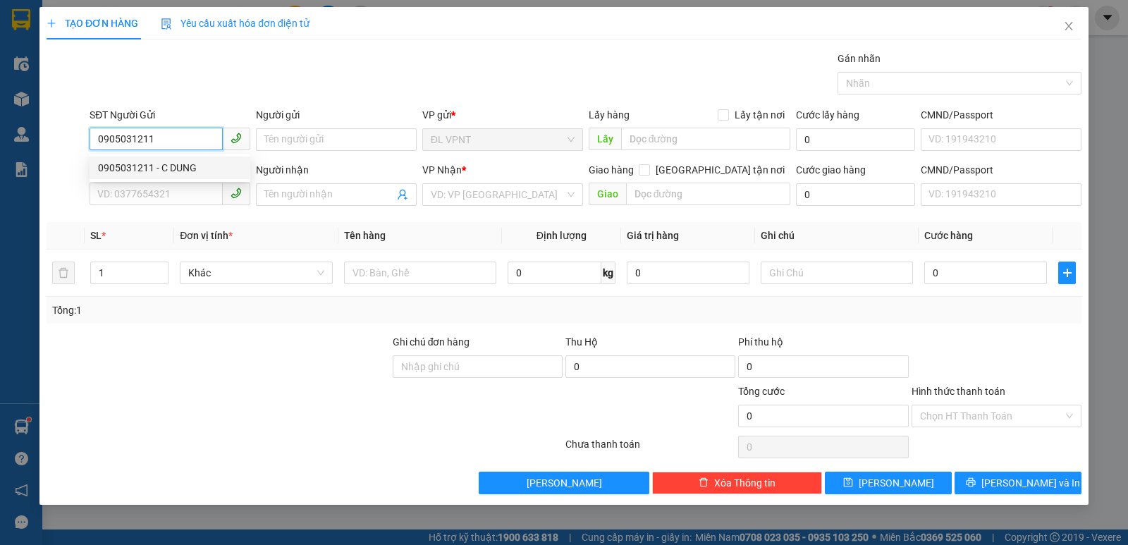
click at [187, 163] on div "0905031211 - C DUNG" at bounding box center [170, 168] width 144 height 16
type input "C DUNG"
type input "0907180495"
type input "DIỆP"
type input "0905031211"
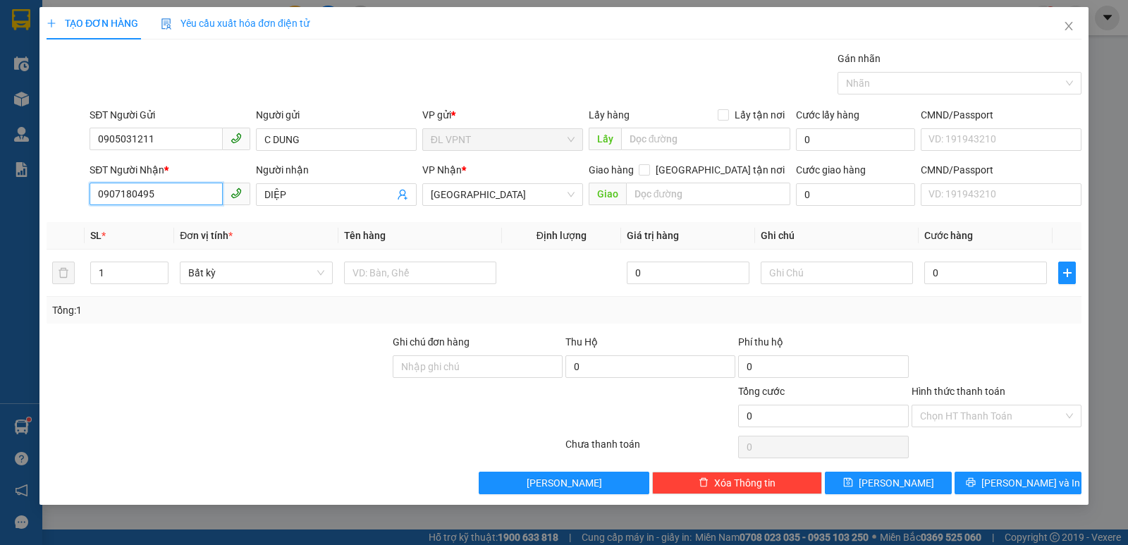
drag, startPoint x: 159, startPoint y: 192, endPoint x: 27, endPoint y: 214, distance: 134.3
click at [51, 206] on div "SĐT Người Nhận * 0907180495 Người nhận DIỆP VP Nhận * [GEOGRAPHIC_DATA] tận nơi…" at bounding box center [563, 186] width 1037 height 49
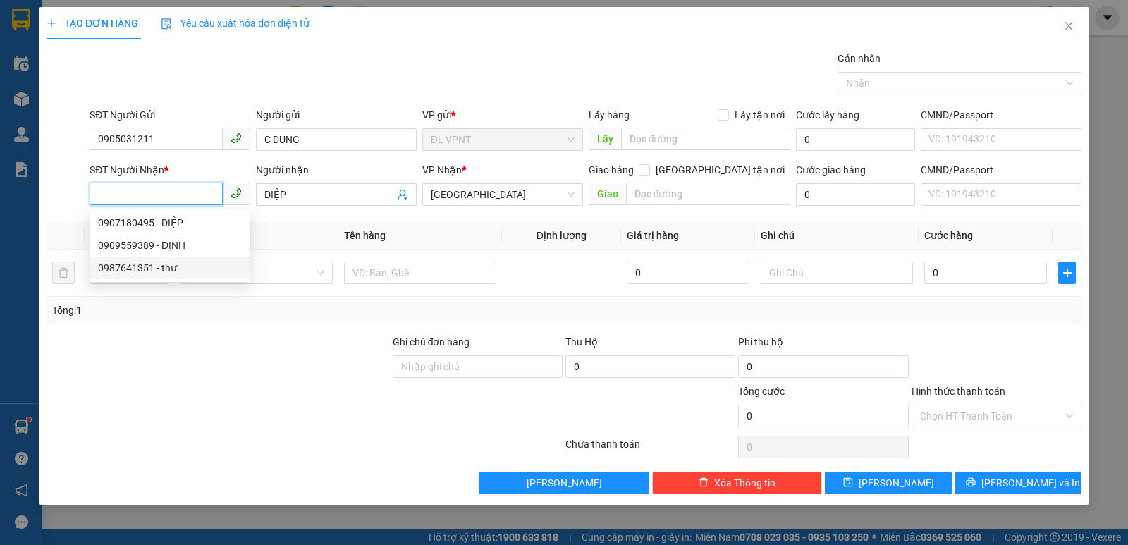
click at [127, 266] on div "0987641351 - thư" at bounding box center [170, 268] width 144 height 16
type input "0987641351"
type input "thư"
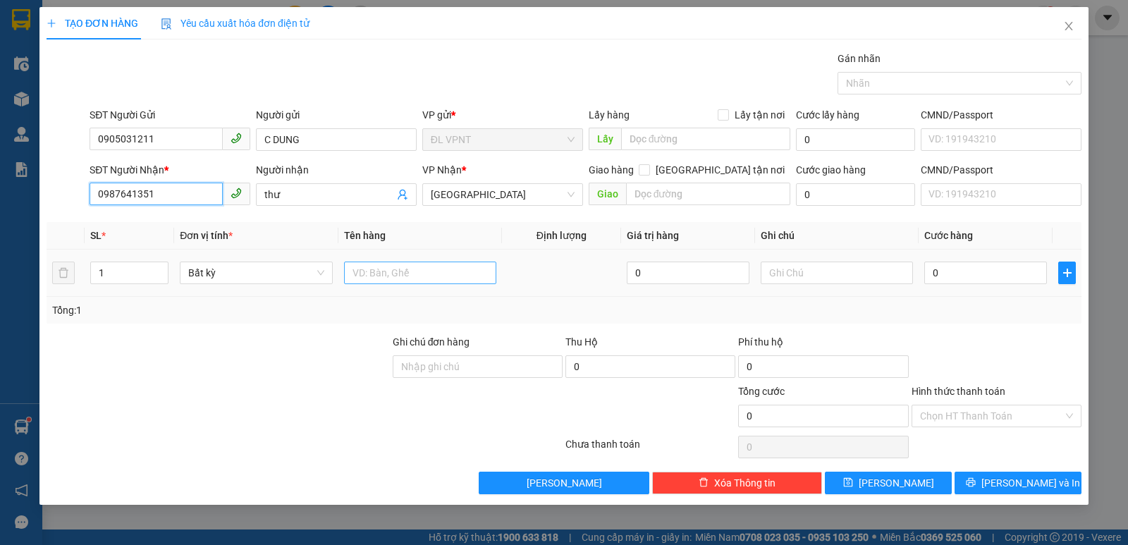
type input "0987641351"
click at [397, 276] on input "text" at bounding box center [420, 272] width 152 height 23
type input "1 TX"
click at [962, 269] on input "0" at bounding box center [985, 272] width 123 height 23
type input "2"
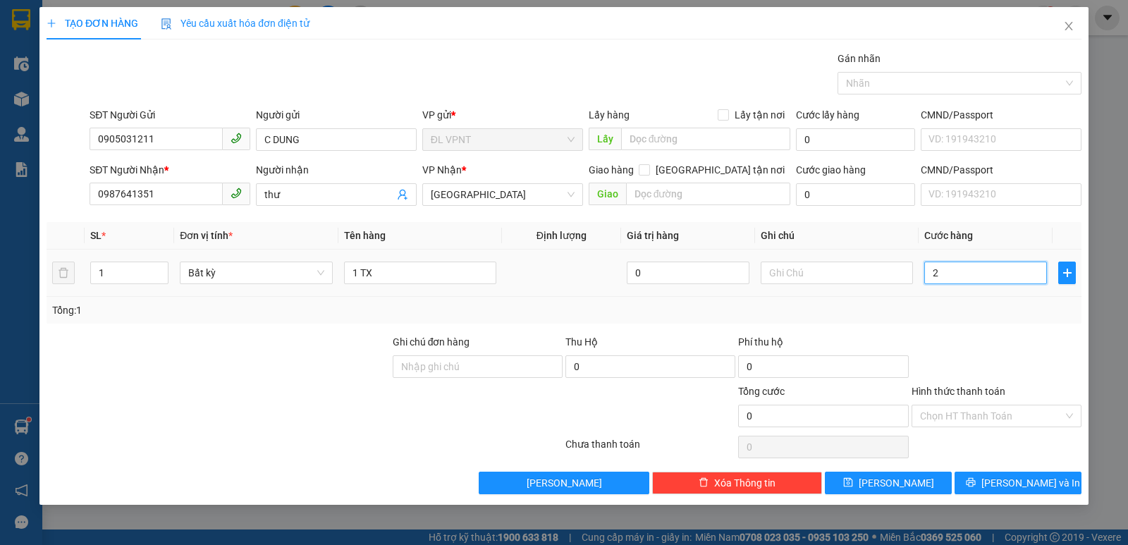
type input "2"
type input "20"
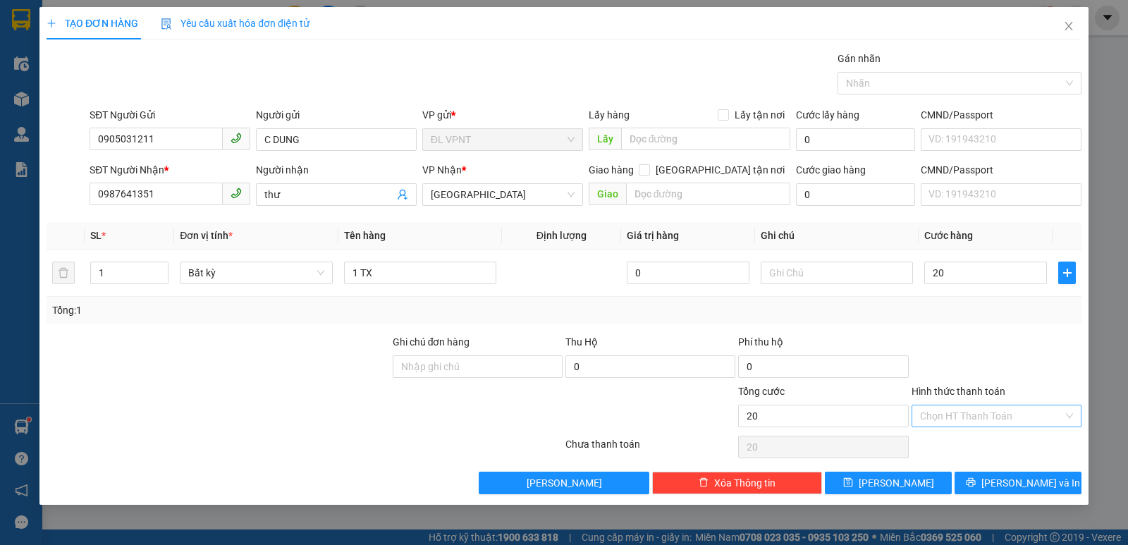
click at [968, 414] on input "Hình thức thanh toán" at bounding box center [991, 415] width 143 height 21
type input "20.000"
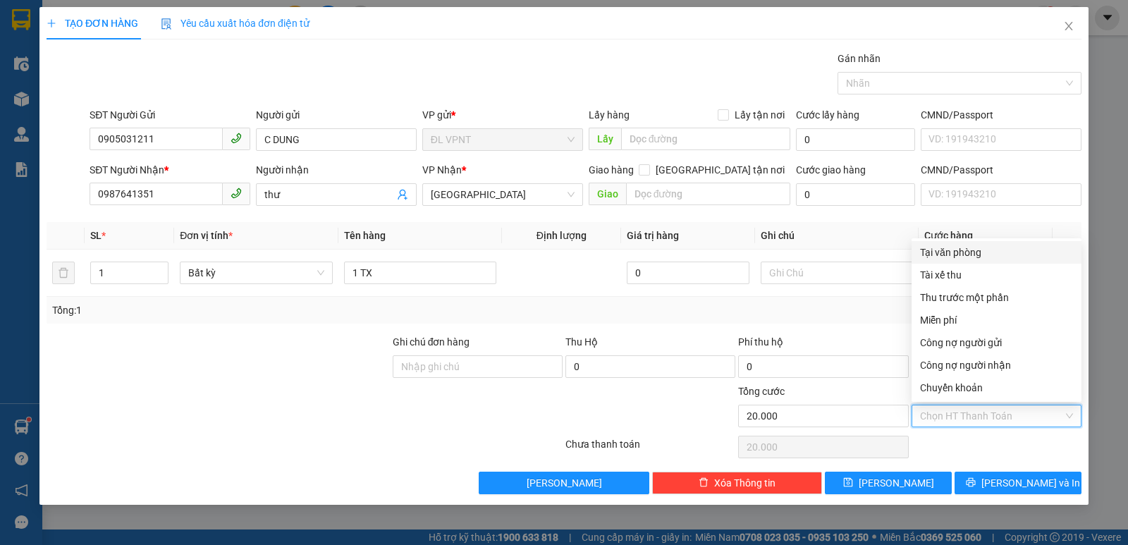
click at [944, 255] on div "Tại văn phòng" at bounding box center [996, 253] width 153 height 16
type input "0"
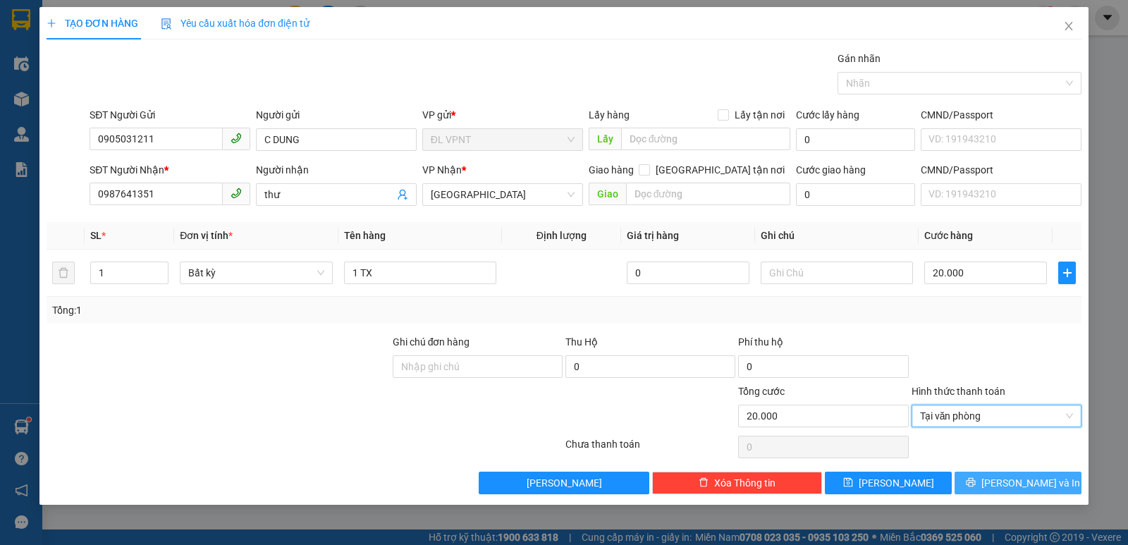
click at [975, 481] on icon "printer" at bounding box center [969, 482] width 9 height 9
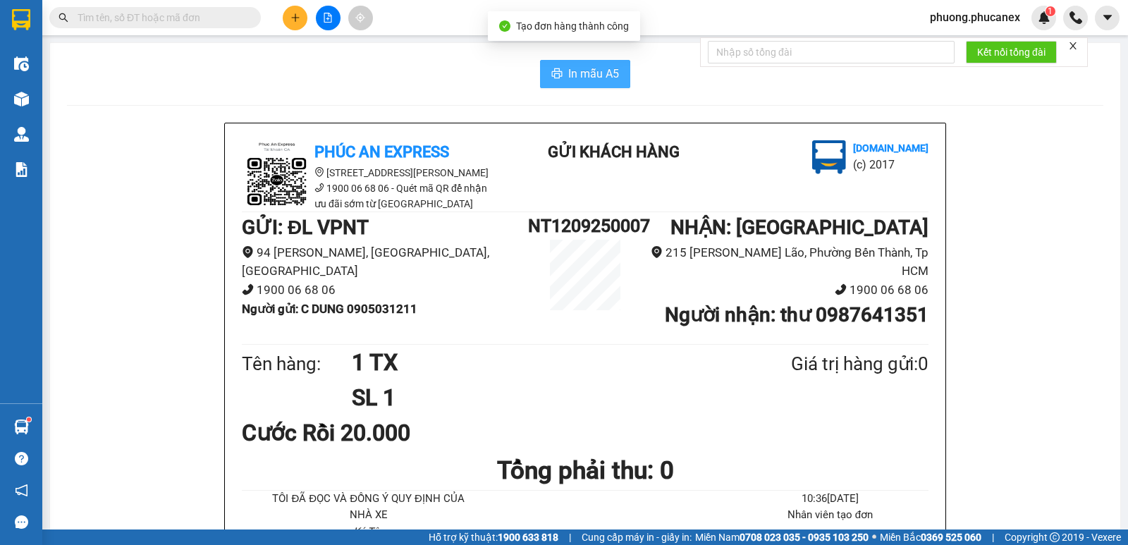
click at [592, 70] on span "In mẫu A5" at bounding box center [593, 74] width 51 height 18
